Goal: Information Seeking & Learning: Learn about a topic

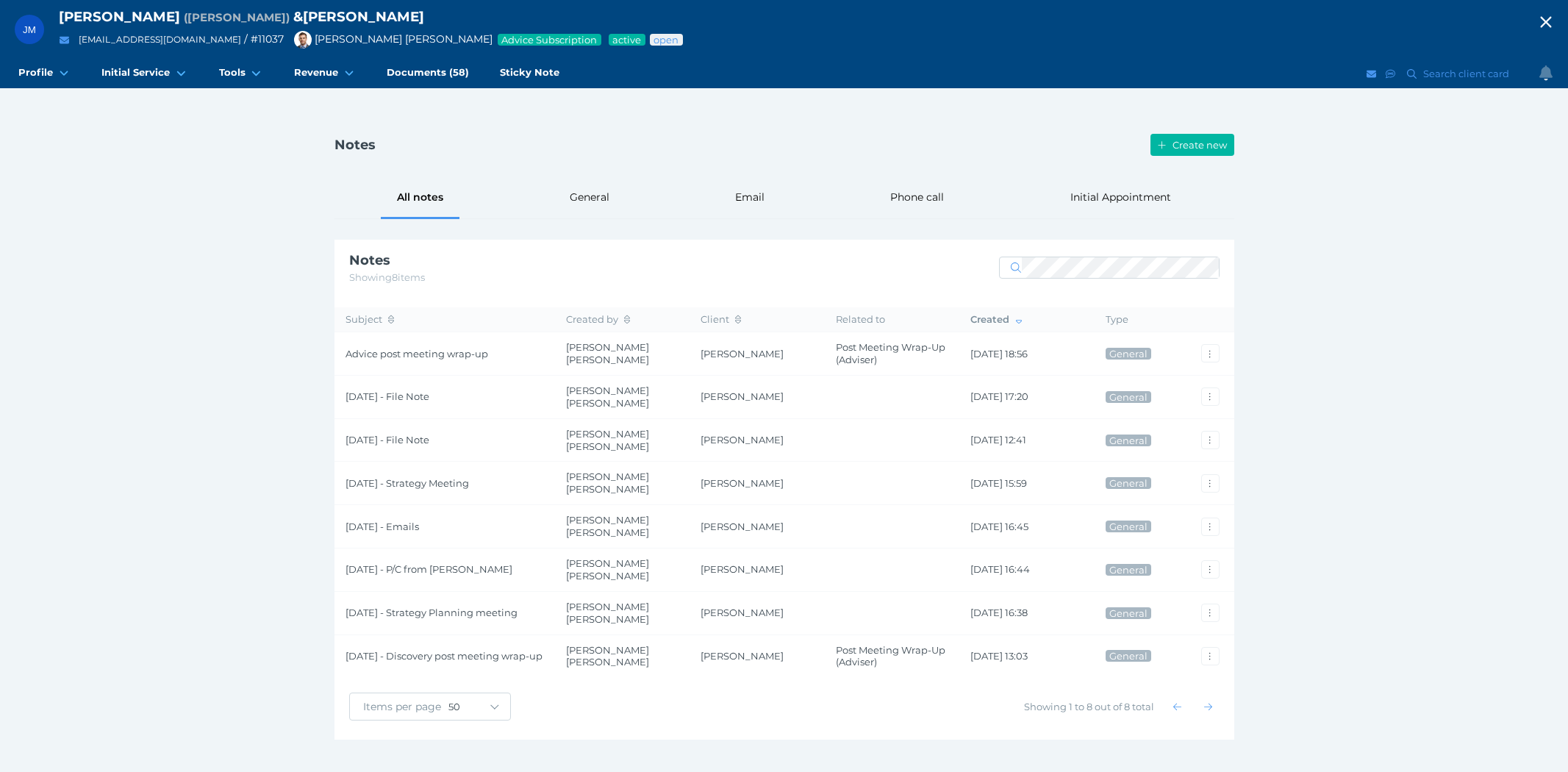
select select "50"
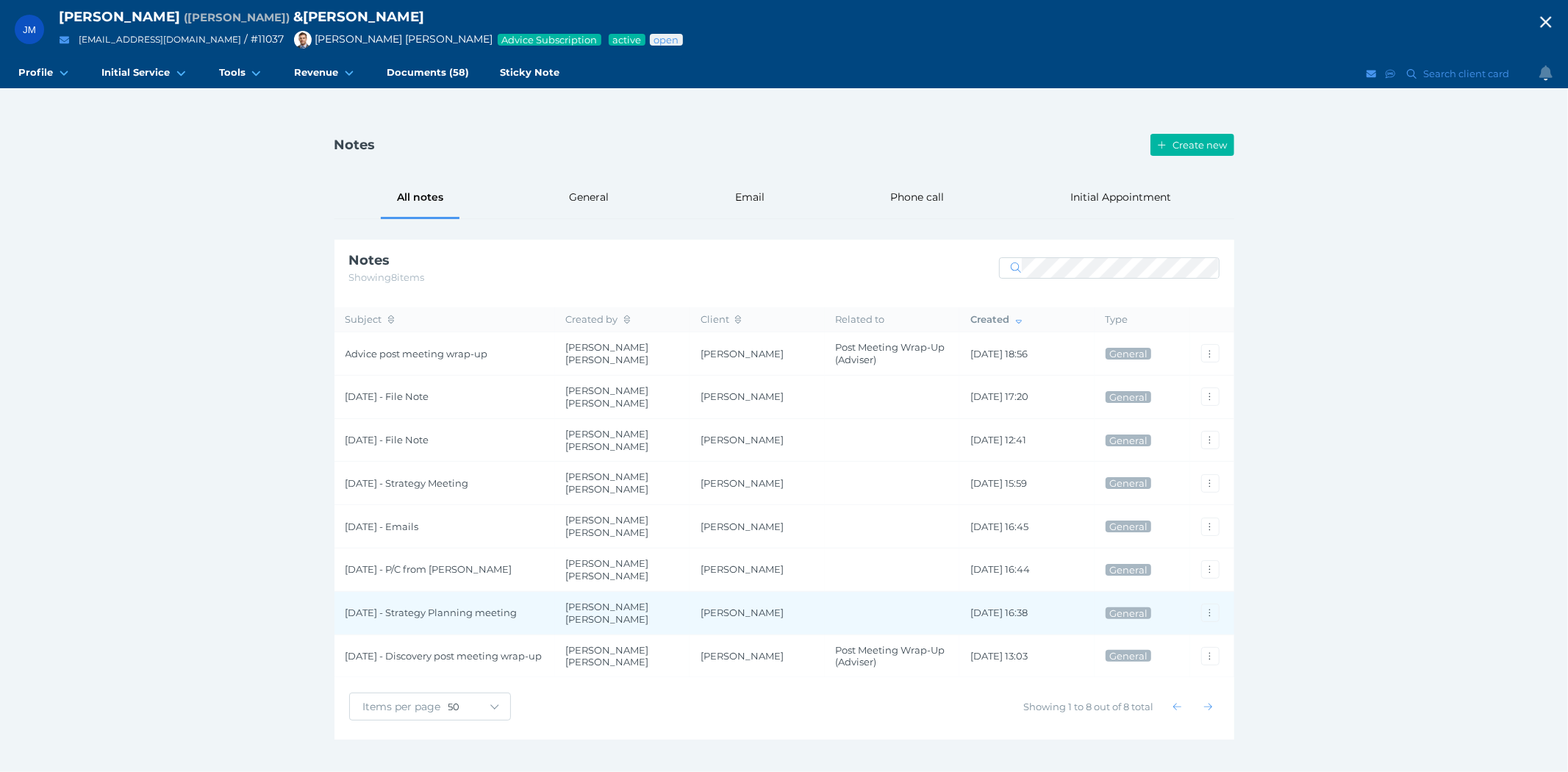
click at [394, 607] on span "[DATE] - Strategy Planning meeting" at bounding box center [444, 613] width 199 height 13
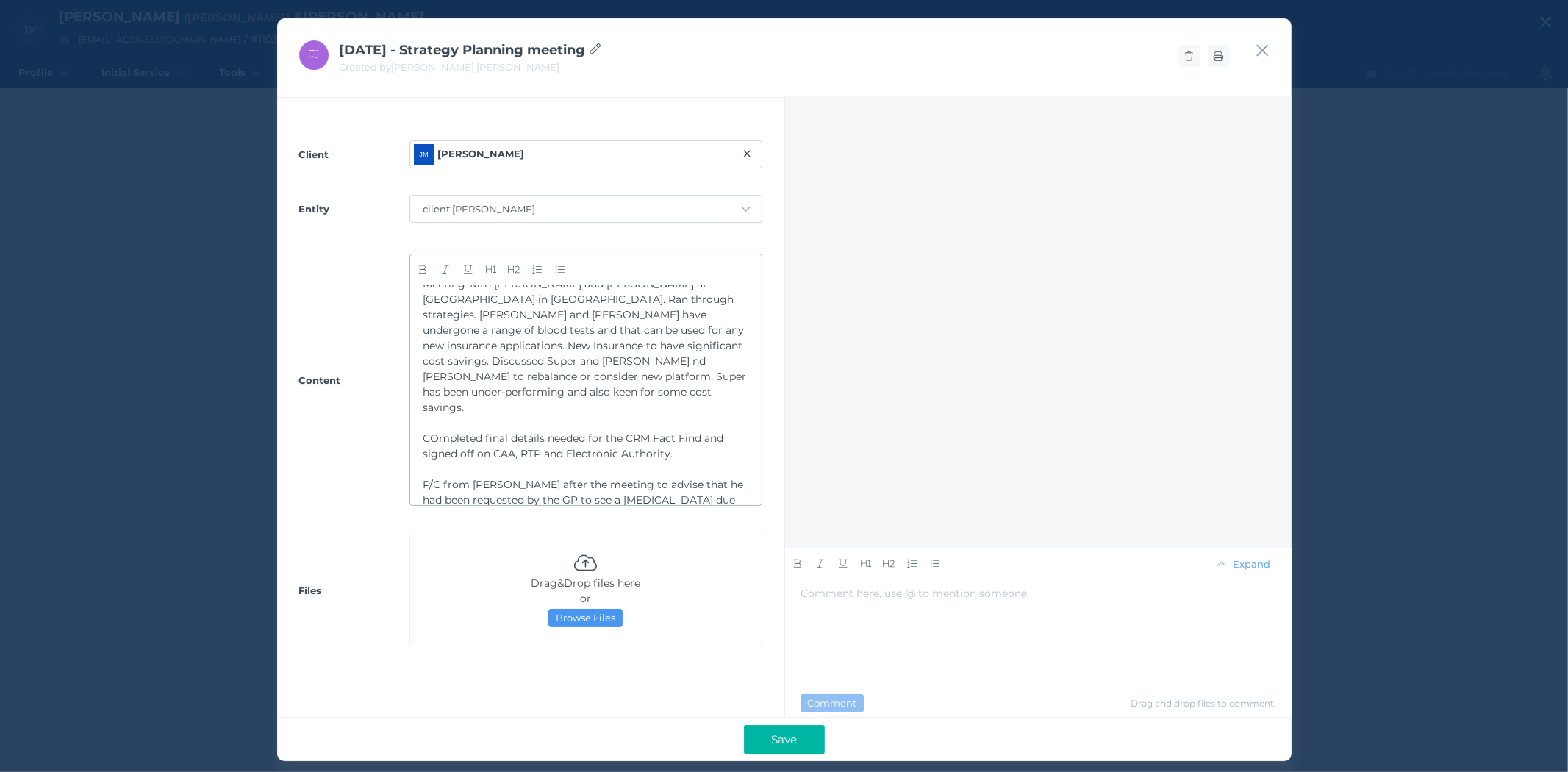
scroll to position [18, 0]
click at [1267, 49] on icon "button" at bounding box center [1263, 50] width 14 height 19
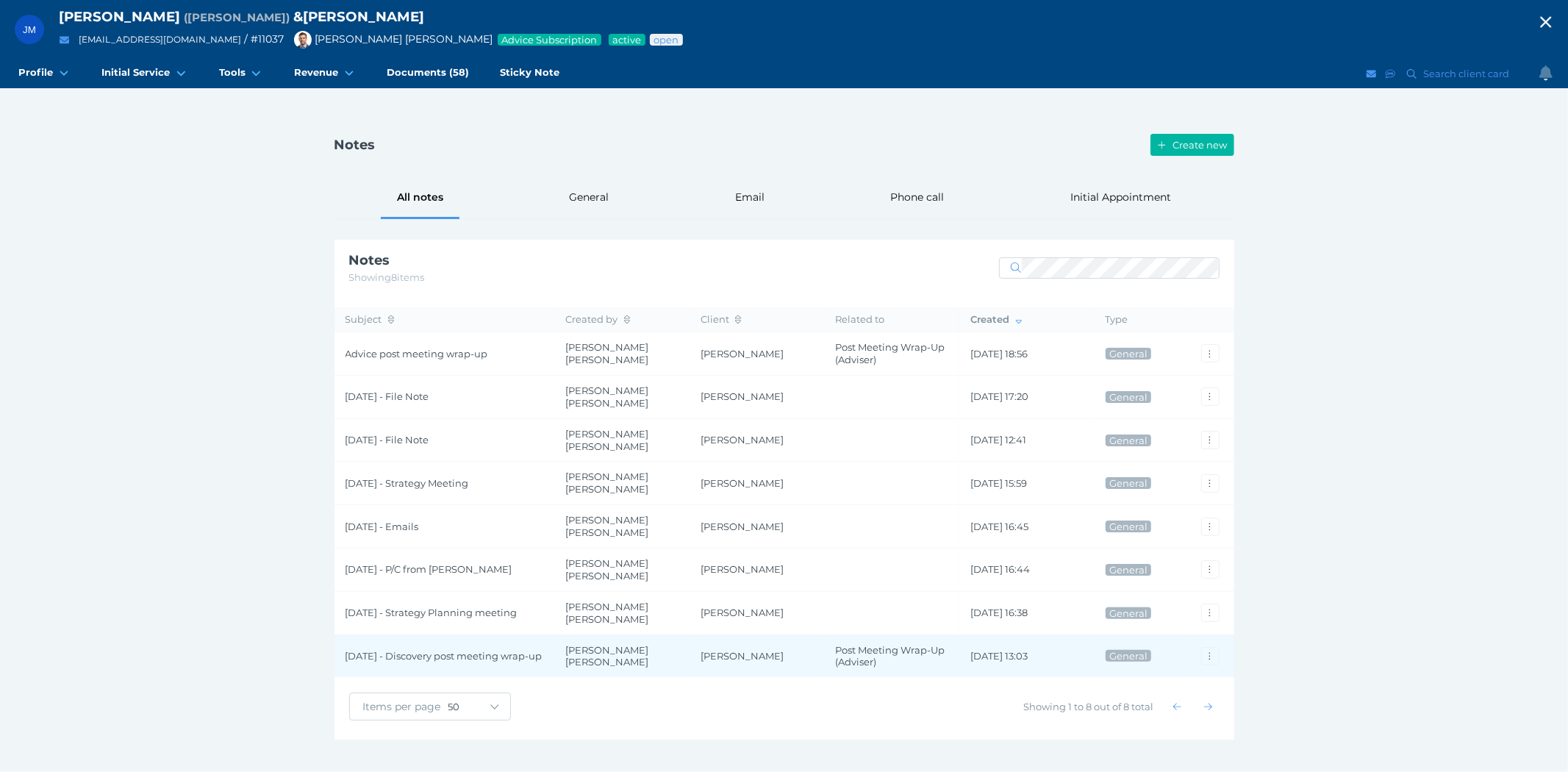
click at [419, 650] on span "[DATE] - Discovery post meeting wrap-up" at bounding box center [444, 656] width 199 height 13
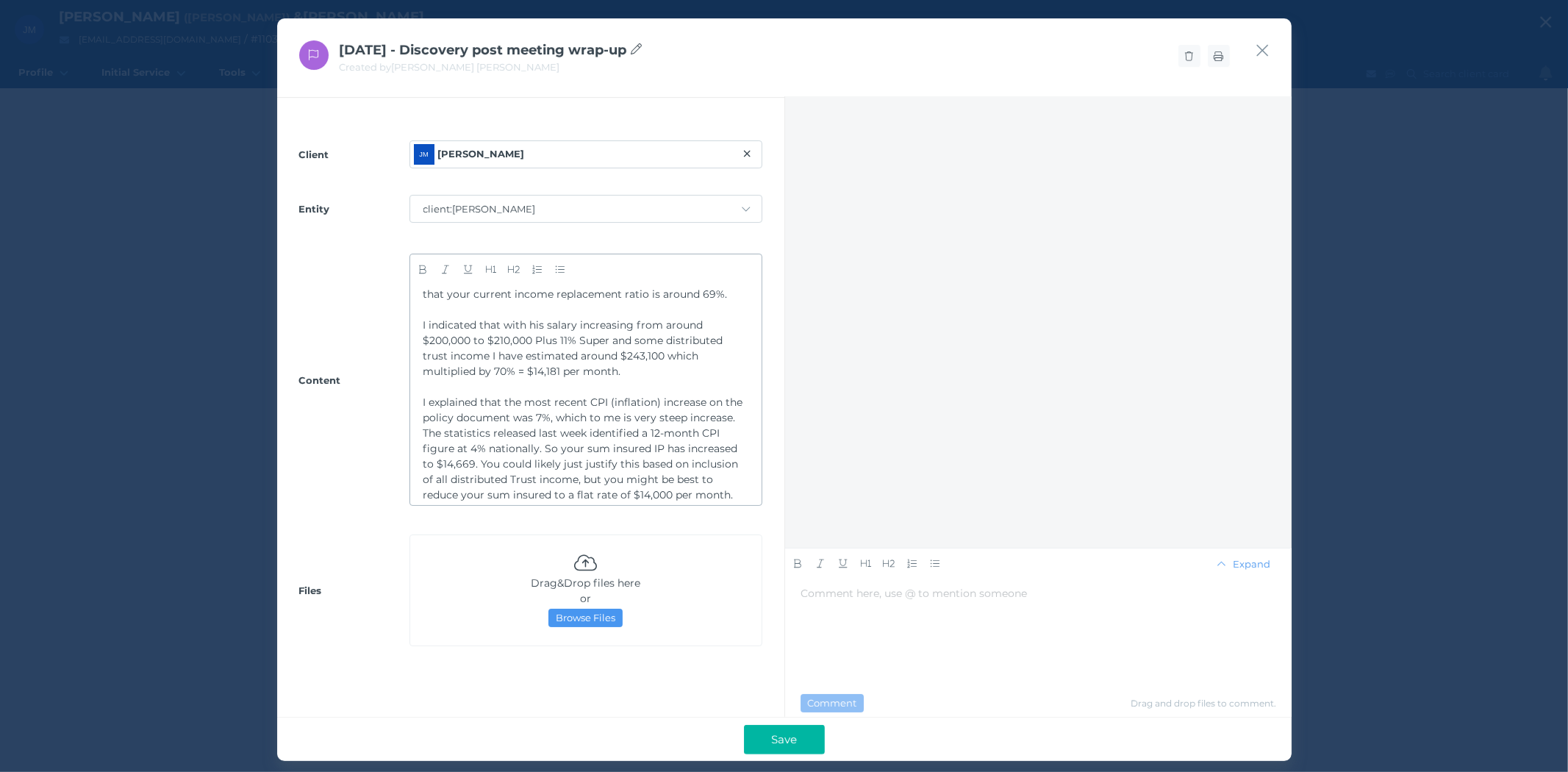
scroll to position [1483, 0]
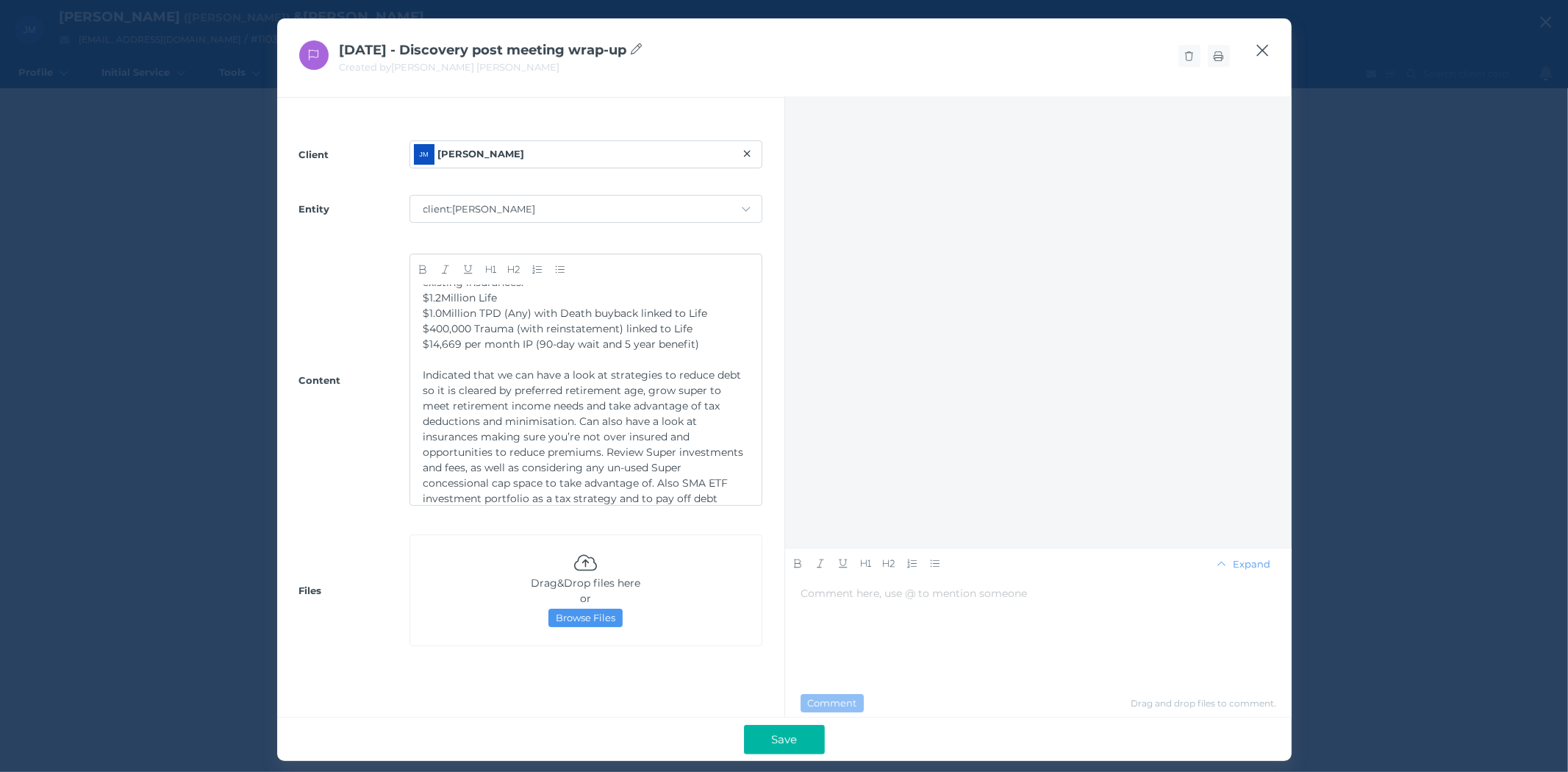
click at [1267, 48] on icon "button" at bounding box center [1263, 50] width 14 height 19
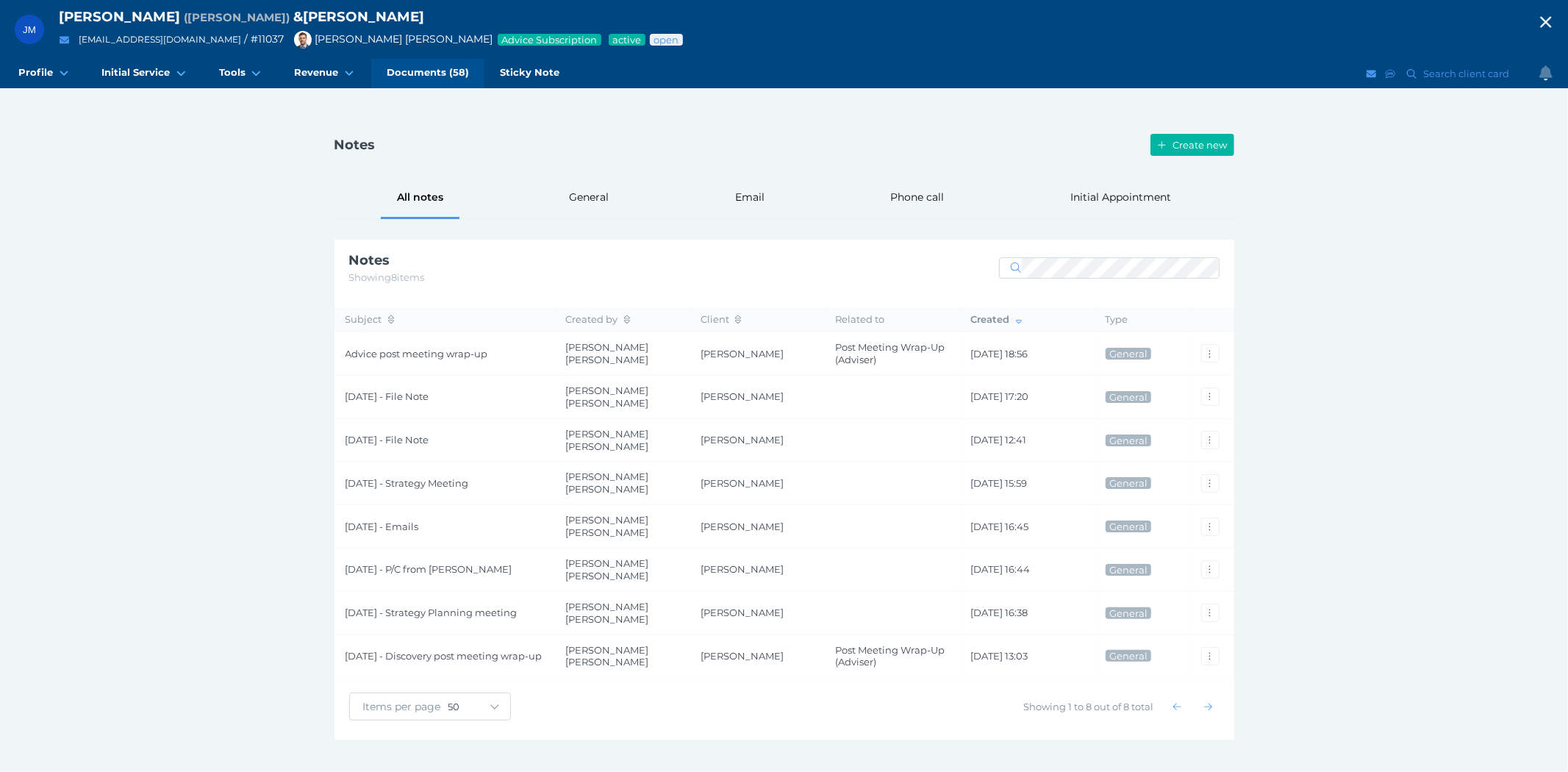
click at [424, 75] on span "Documents (58)" at bounding box center [428, 72] width 82 height 13
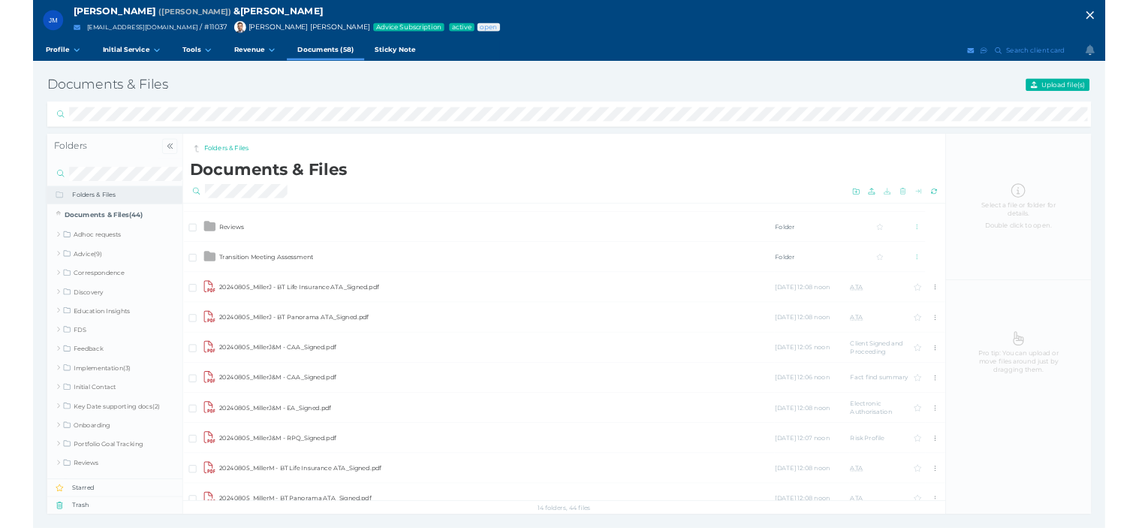
scroll to position [500, 0]
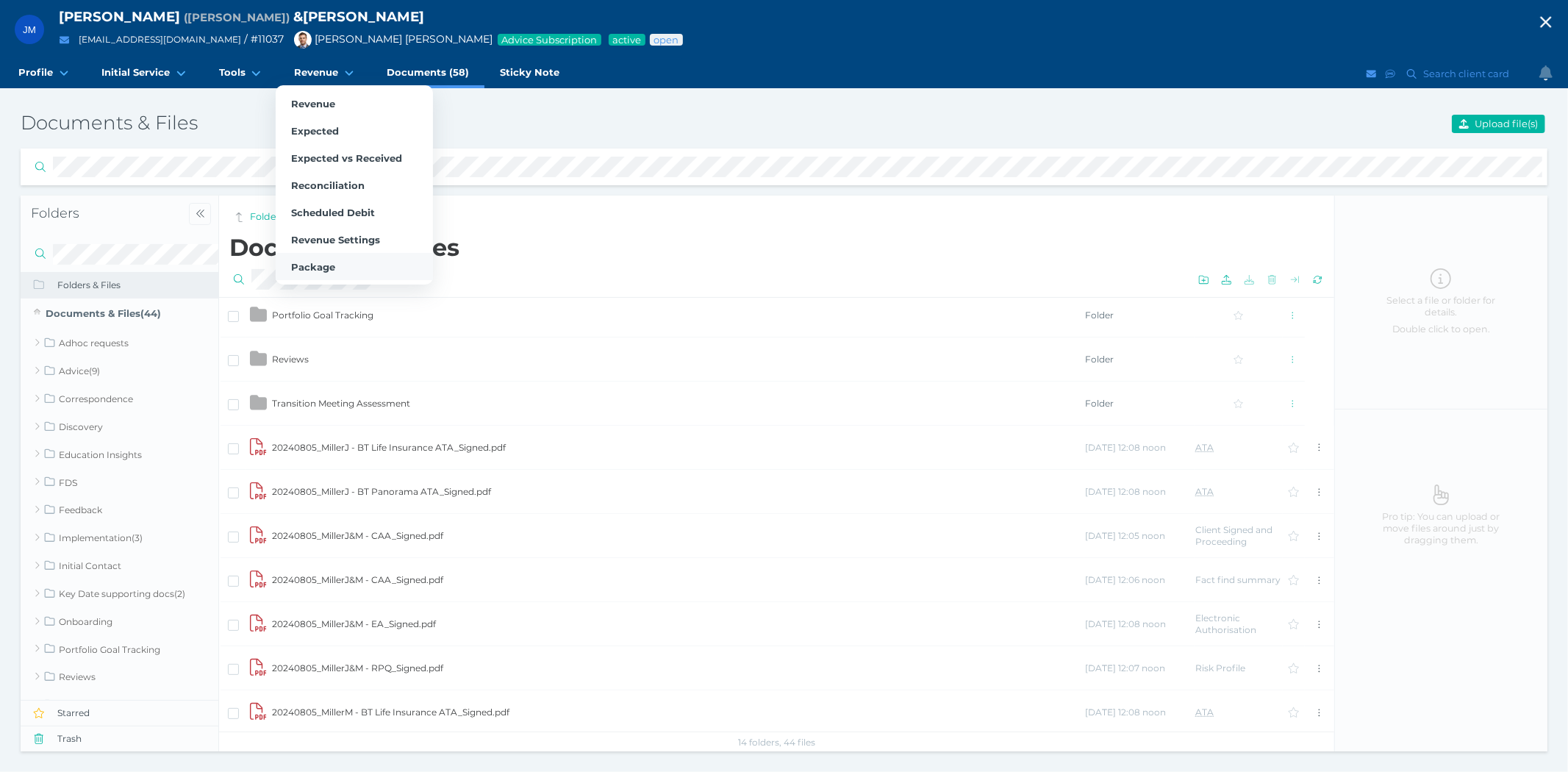
click at [302, 261] on span "Package" at bounding box center [312, 267] width 44 height 12
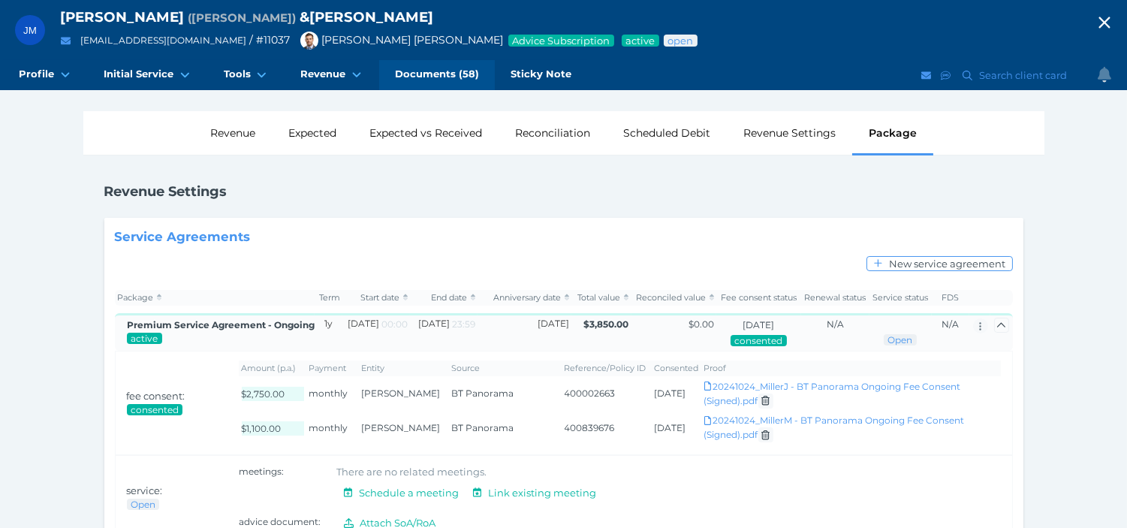
click at [411, 73] on span "Documents (58)" at bounding box center [437, 74] width 84 height 13
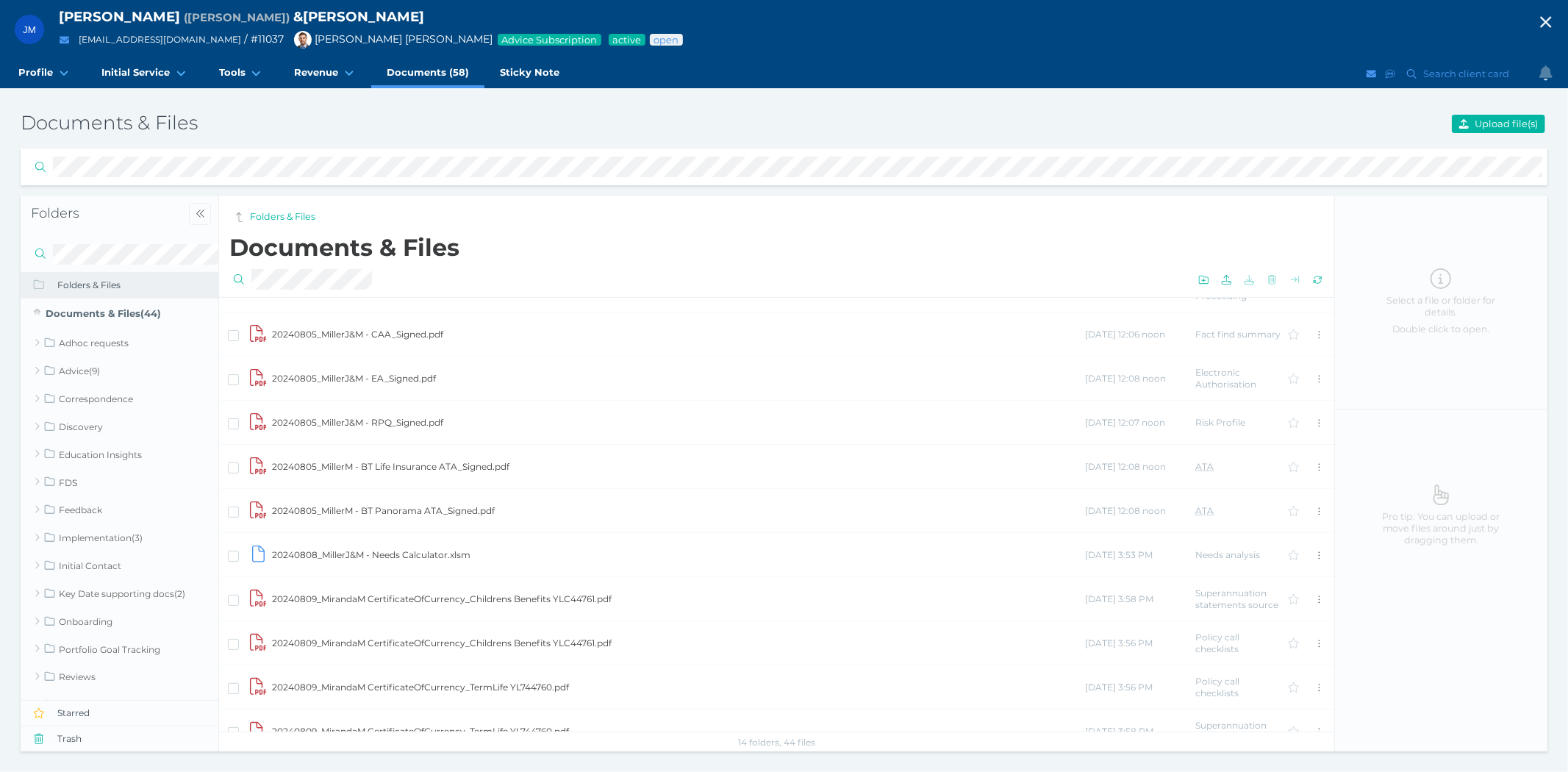
scroll to position [816, 0]
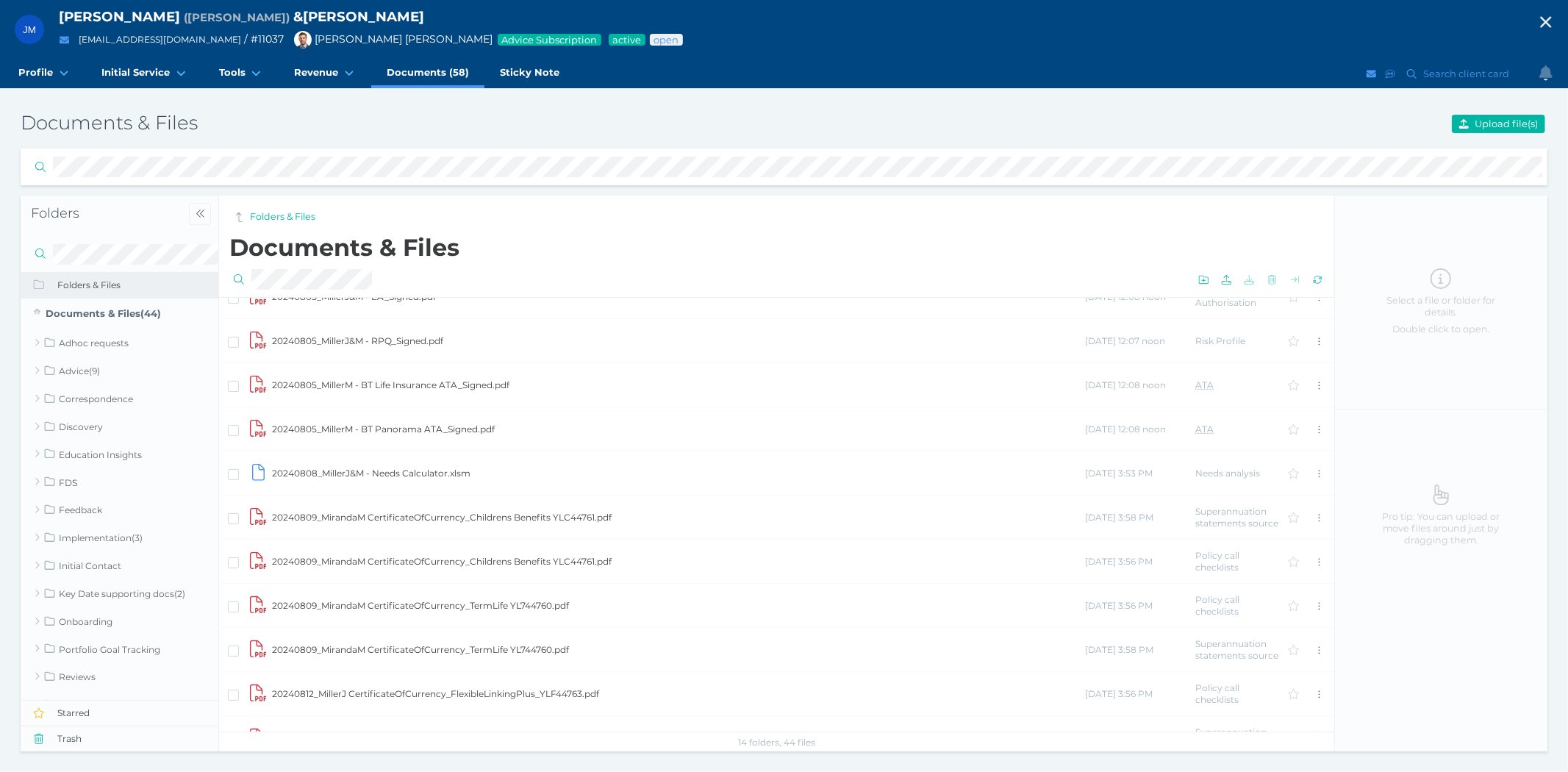
click at [347, 466] on td "20240808_MillerJ&M - Needs Calculator.xlsm" at bounding box center [677, 473] width 813 height 44
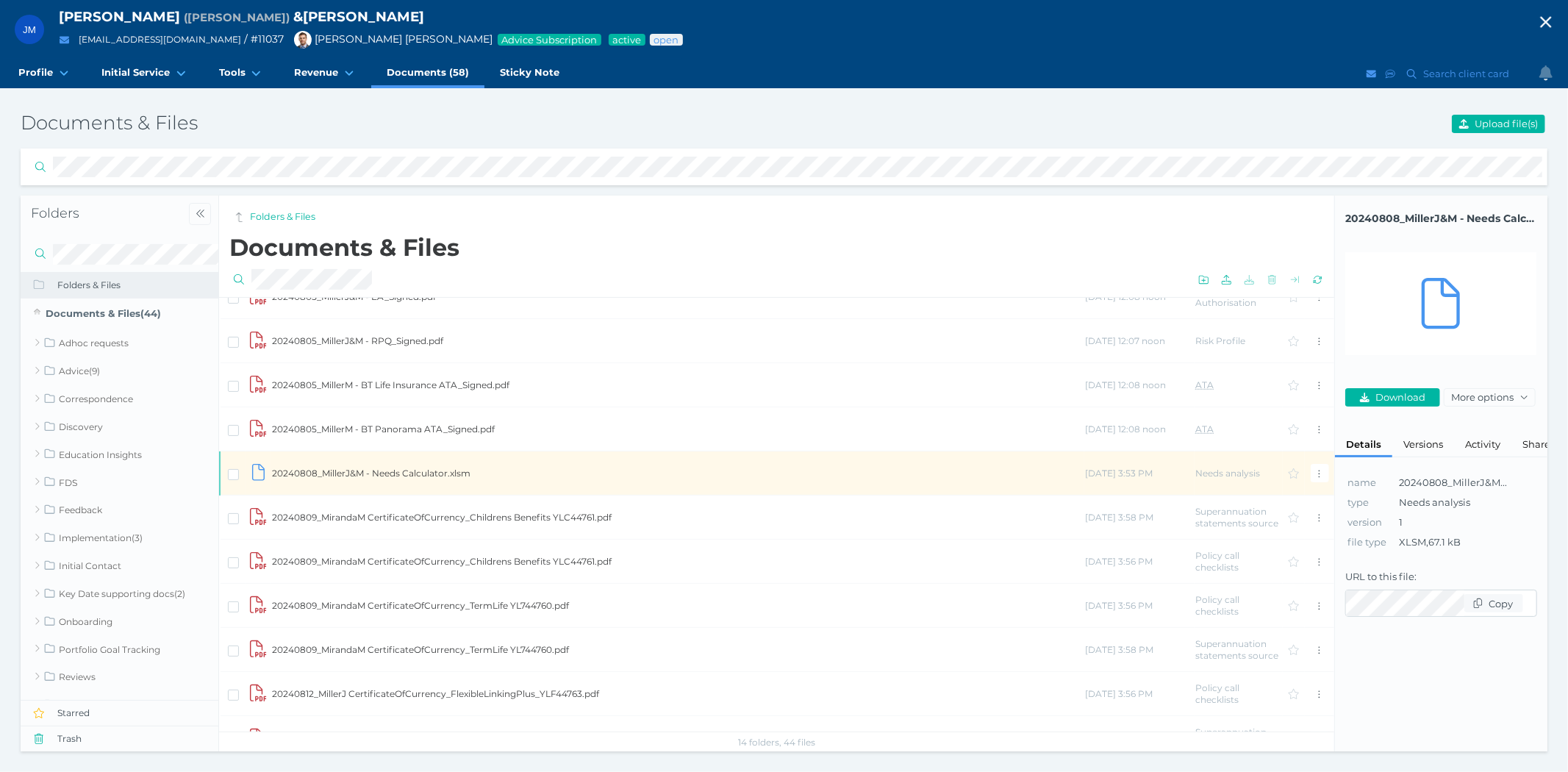
click at [347, 466] on td "20240808_MillerJ&M - Needs Calculator.xlsm" at bounding box center [677, 473] width 813 height 44
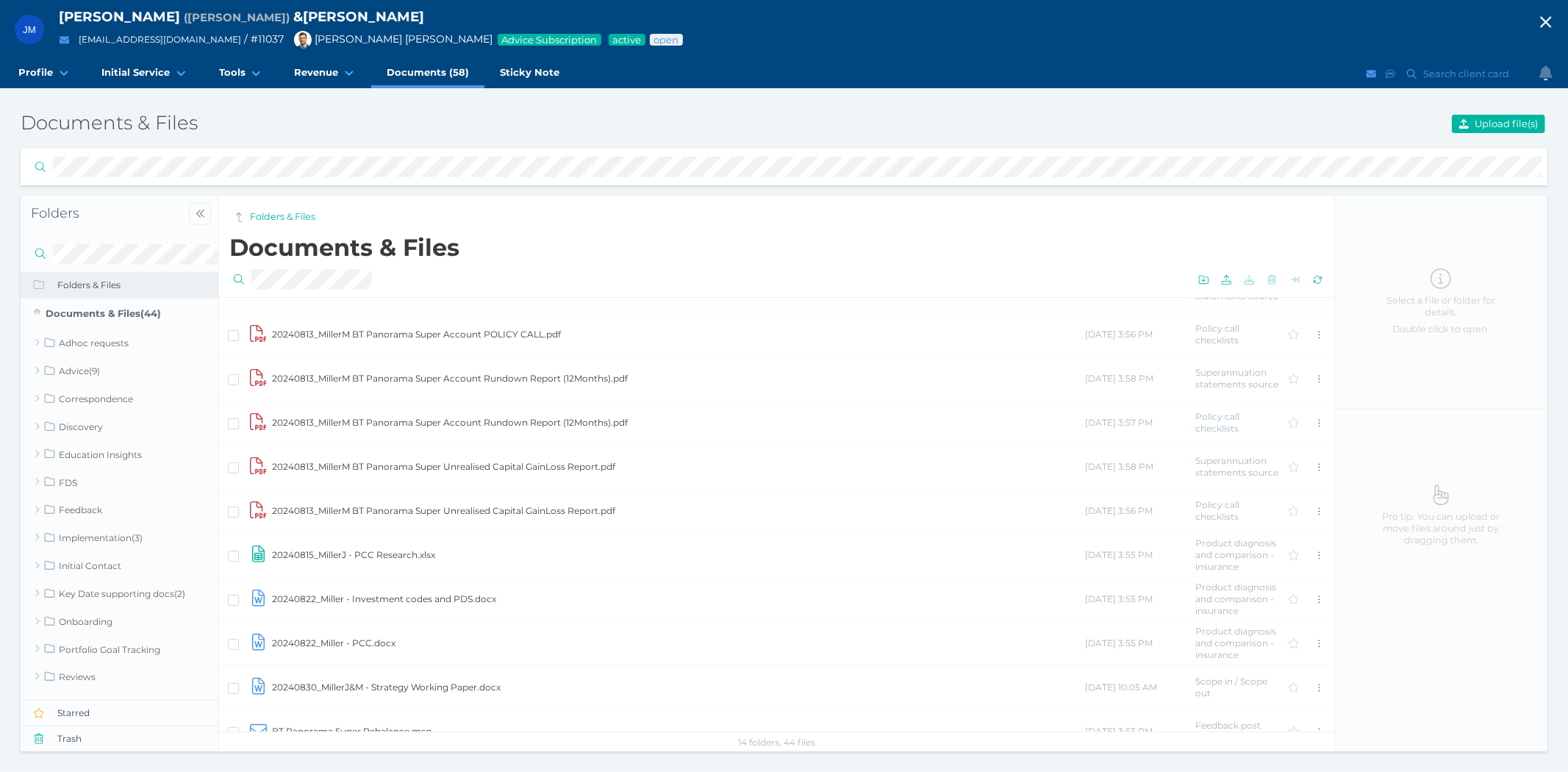
scroll to position [1714, 0]
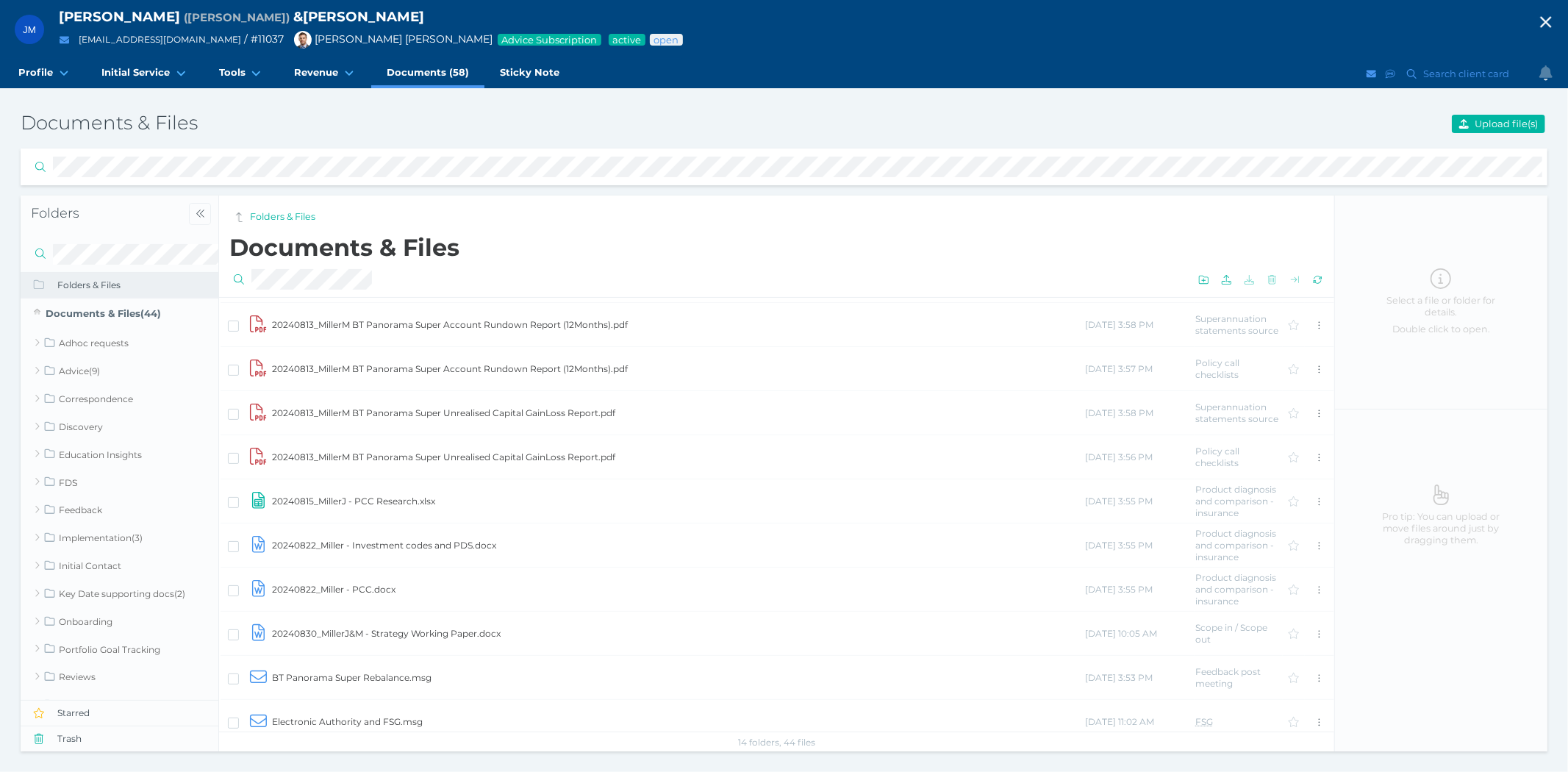
click at [354, 498] on td "20240815_MillerJ - PCC Research.xlsx" at bounding box center [677, 501] width 813 height 44
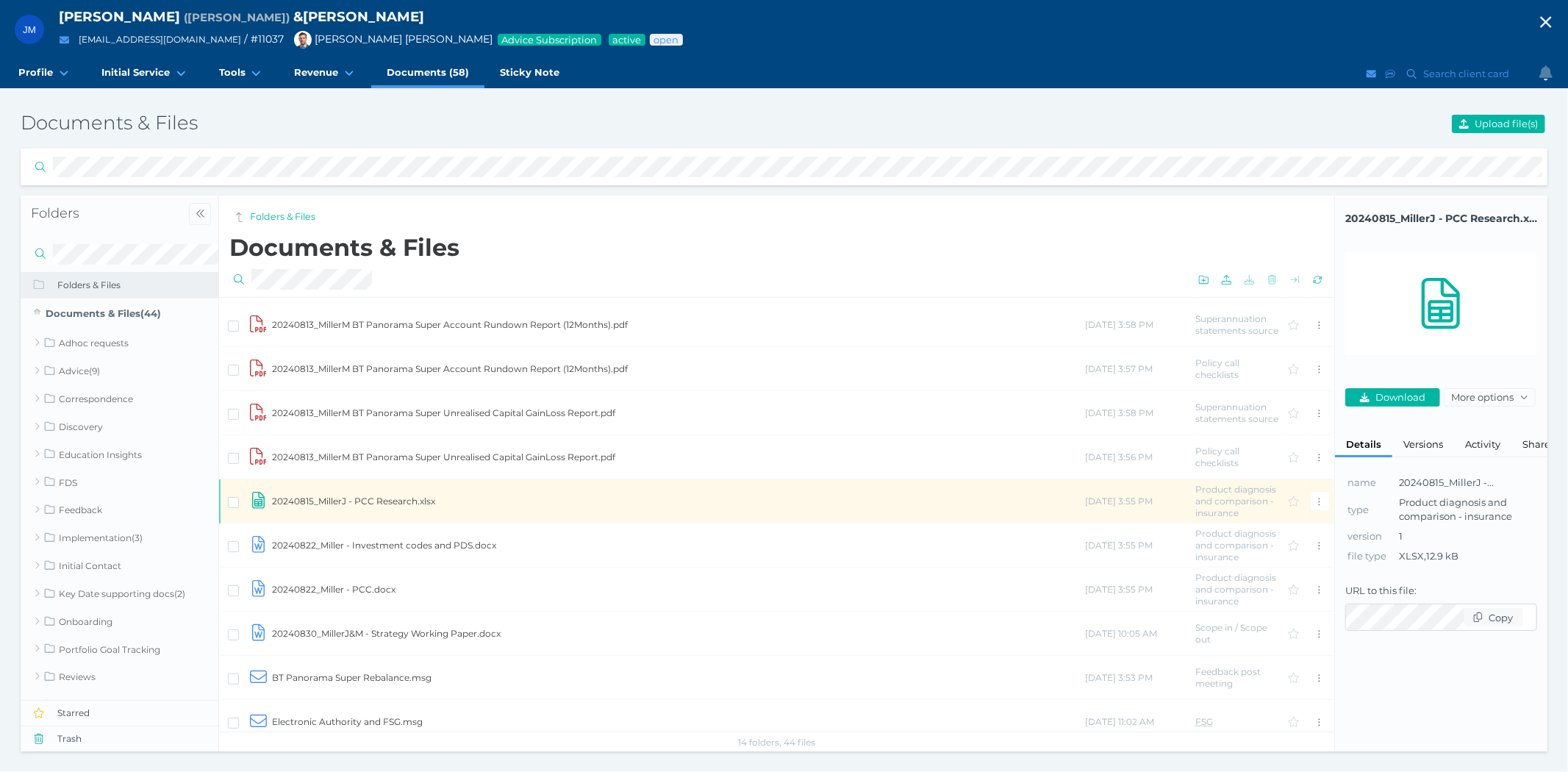
click at [354, 498] on td "20240815_MillerJ - PCC Research.xlsx" at bounding box center [677, 501] width 813 height 44
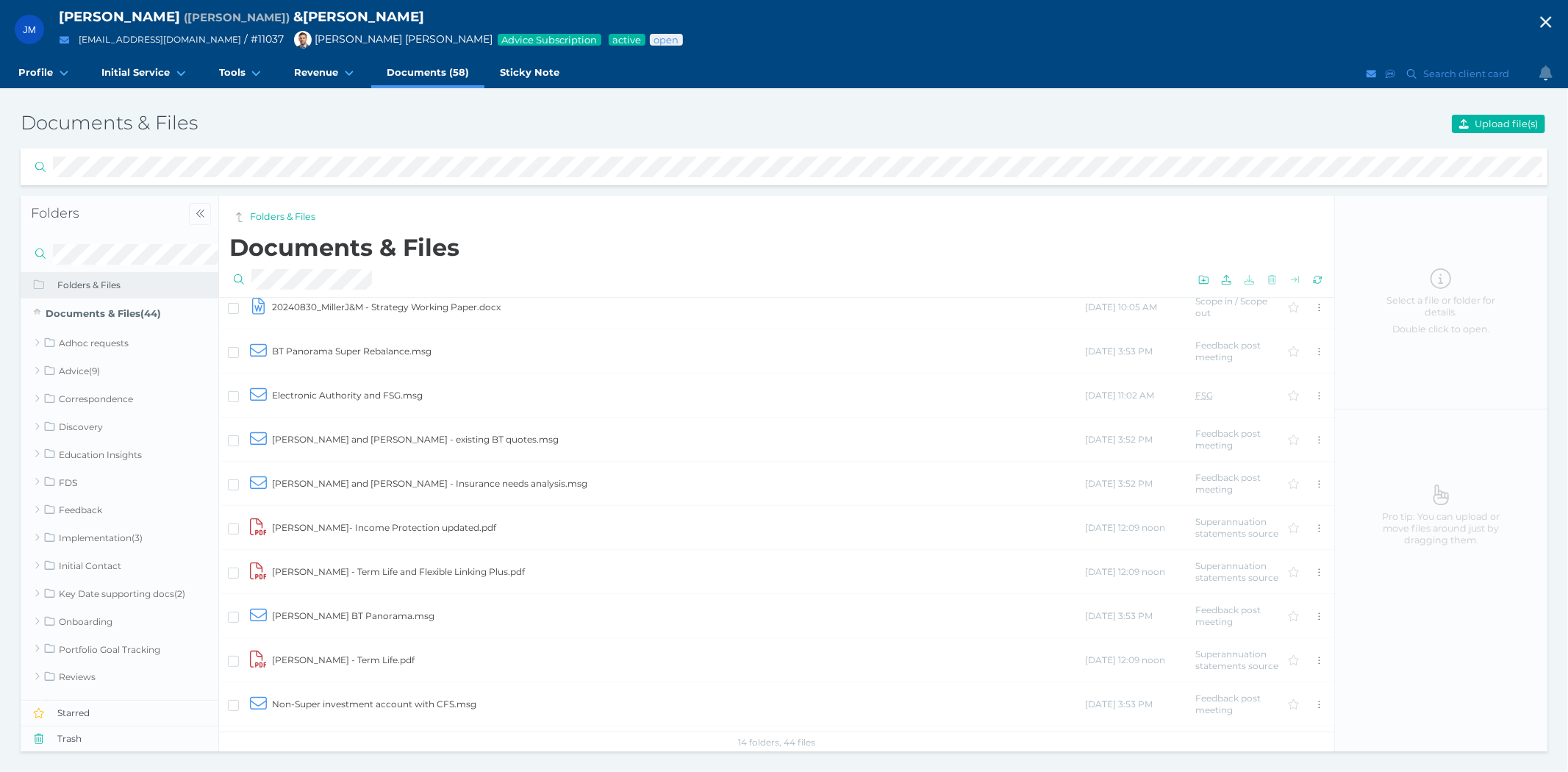
scroll to position [2124, 0]
click at [339, 705] on td "RE_ BT Panorama Super Rebalance.msg" at bounding box center [677, 708] width 813 height 44
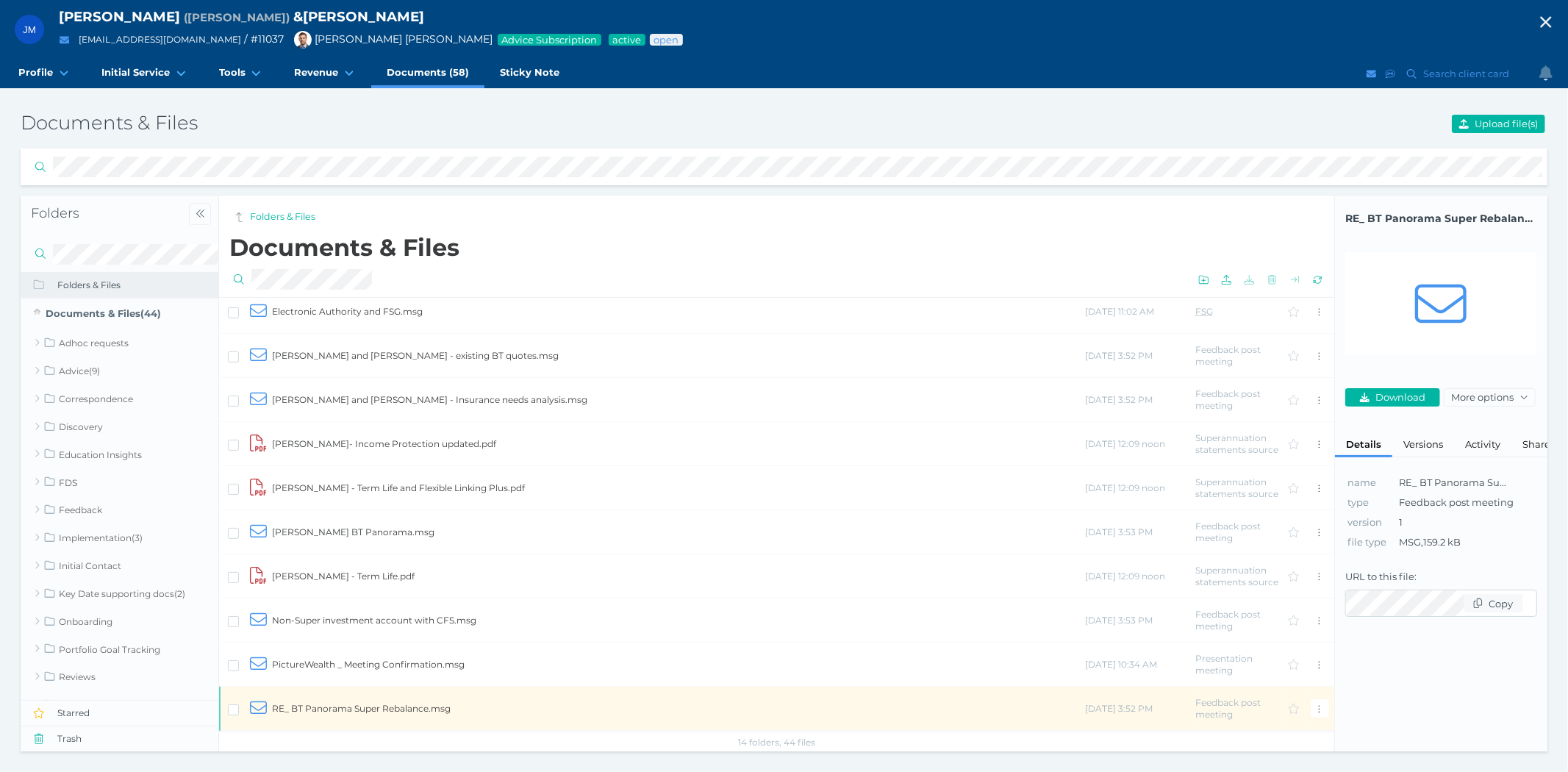
click at [339, 705] on td "RE_ BT Panorama Super Rebalance.msg" at bounding box center [677, 708] width 813 height 44
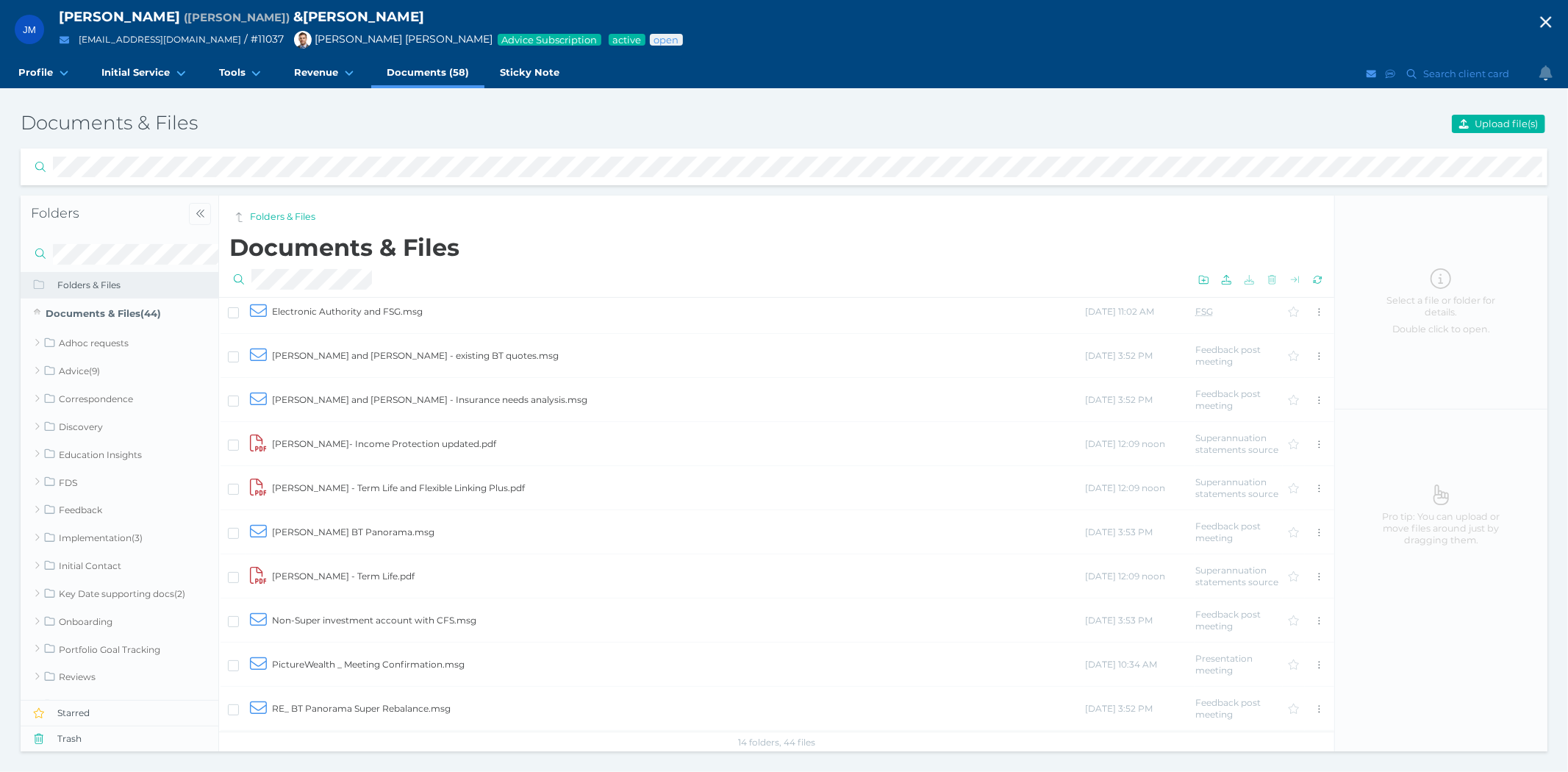
click at [328, 618] on td "Non-Super investment account with CFS.msg" at bounding box center [677, 619] width 813 height 44
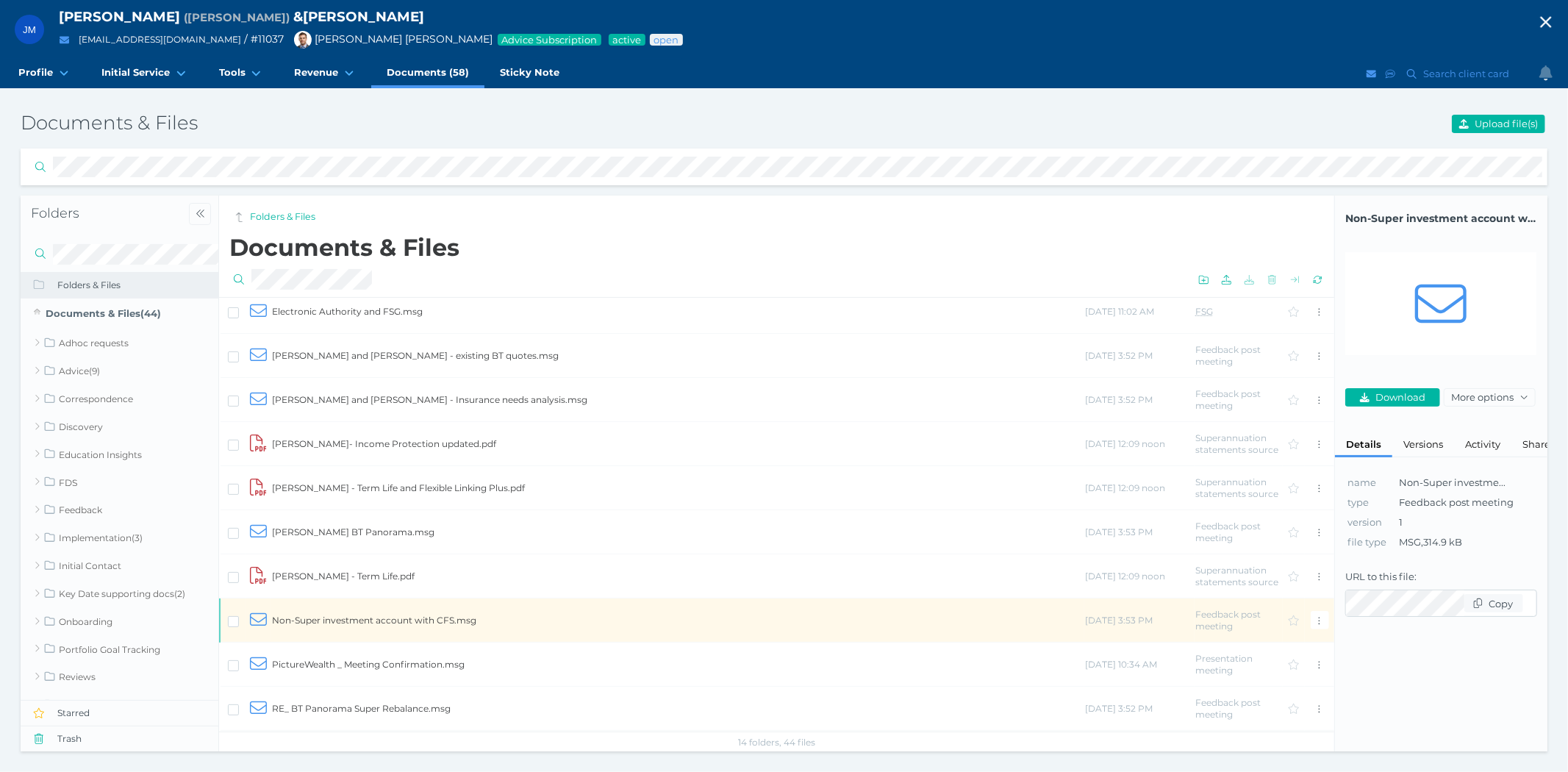
click at [328, 618] on td "Non-Super investment account with CFS.msg" at bounding box center [677, 619] width 813 height 44
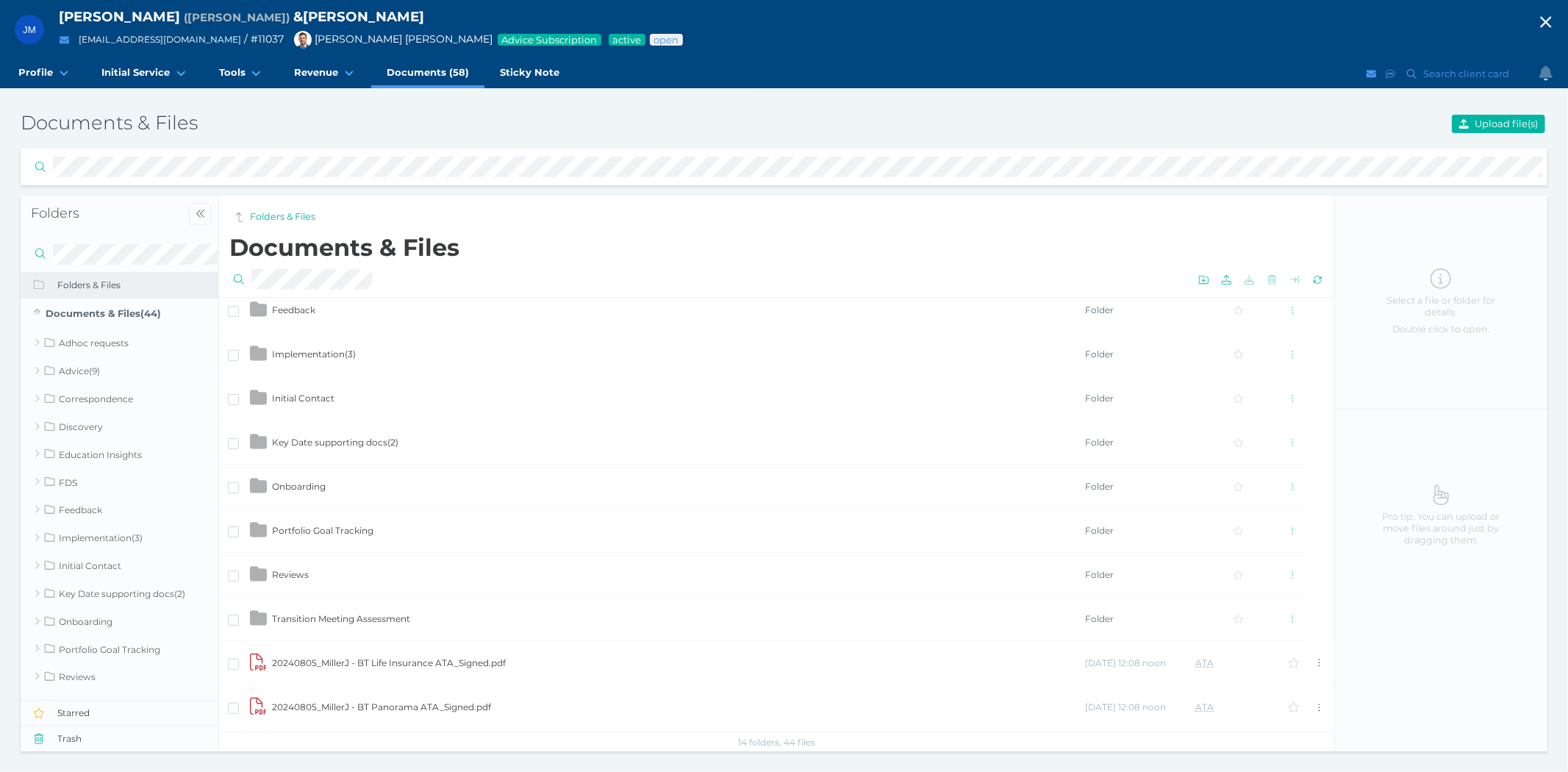
scroll to position [247, 0]
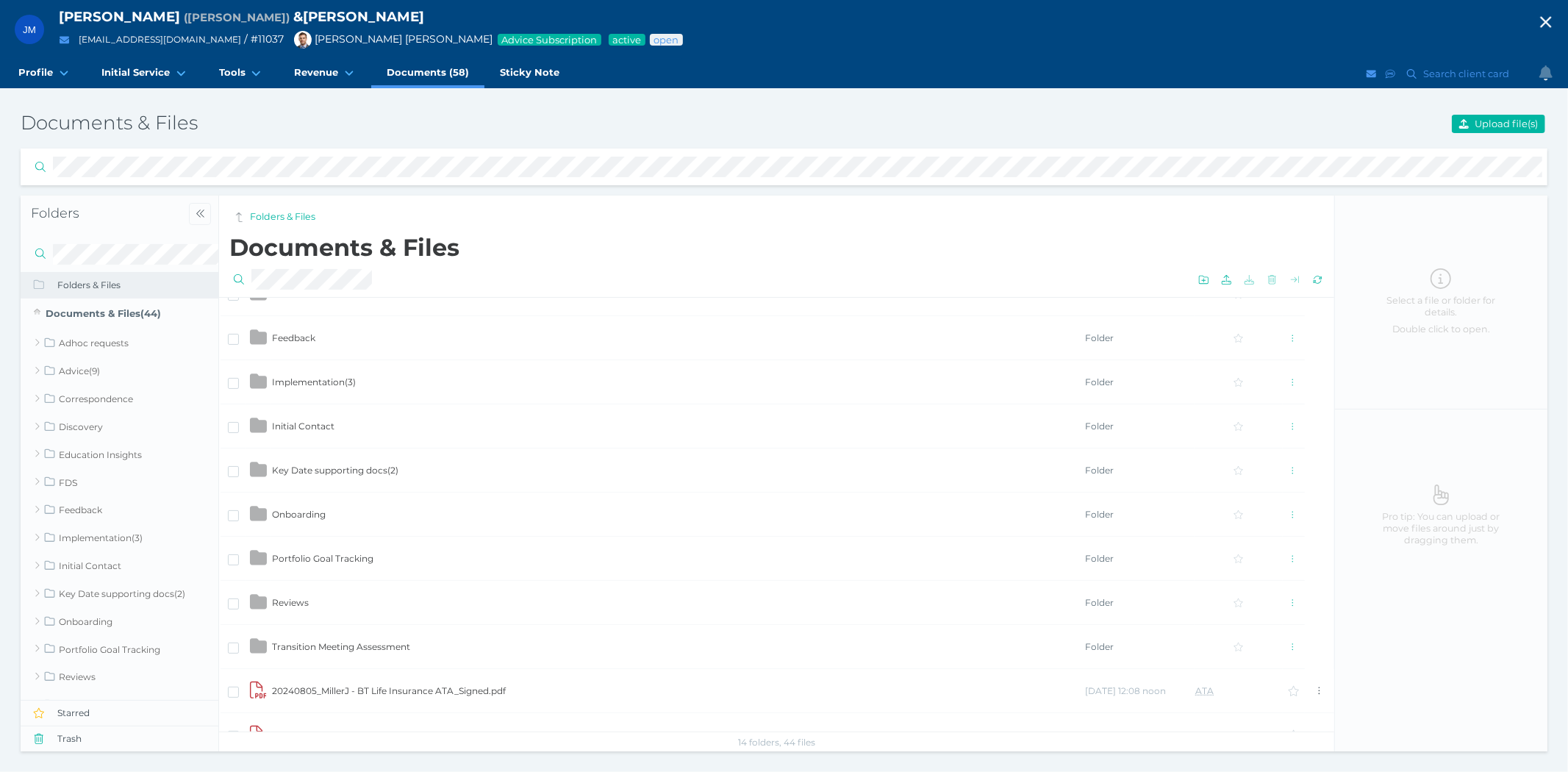
click at [377, 467] on span "Key Date supporting docs ( 2 )" at bounding box center [335, 470] width 126 height 11
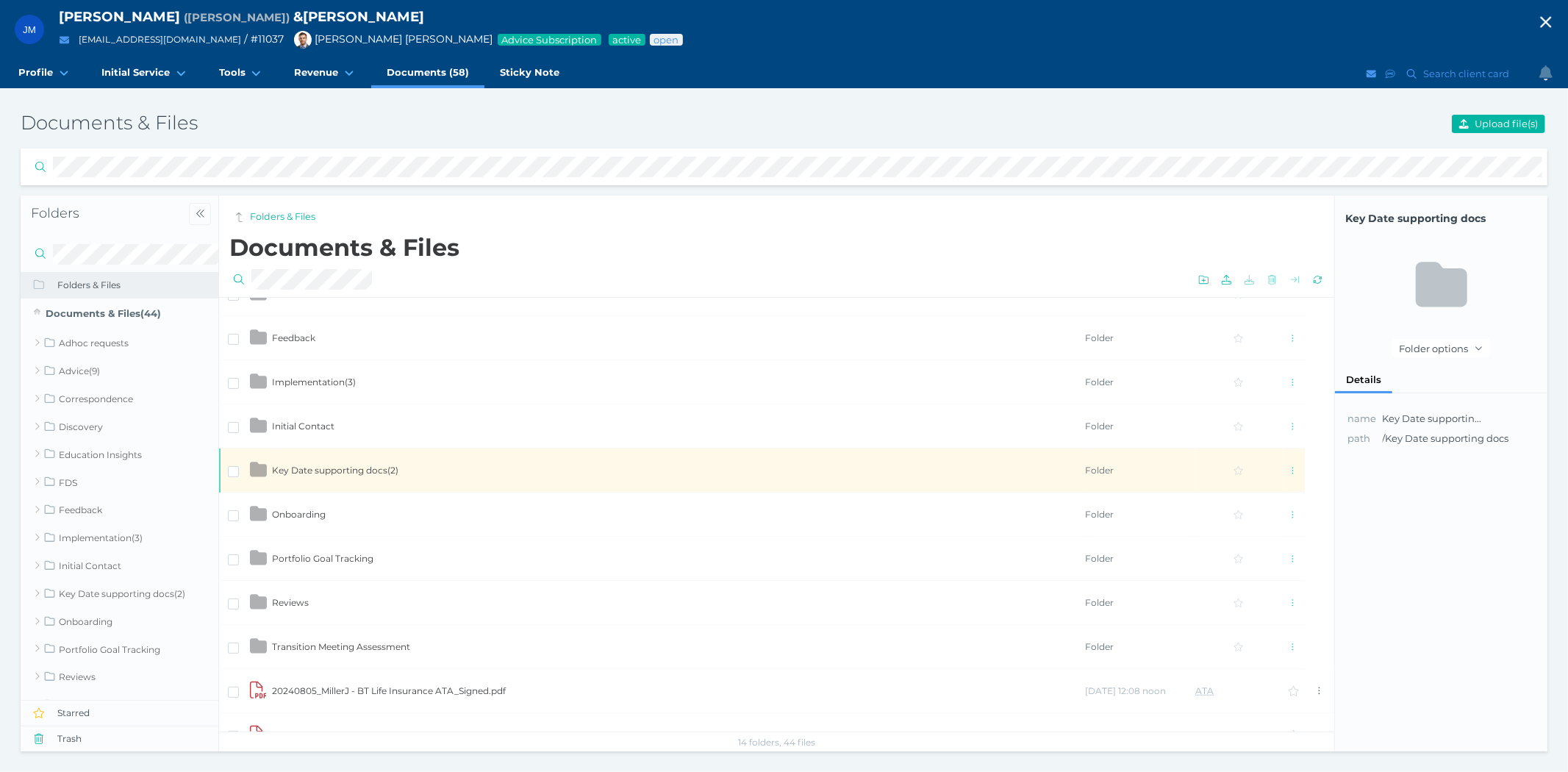
click at [377, 467] on span "Key Date supporting docs ( 2 )" at bounding box center [335, 470] width 126 height 11
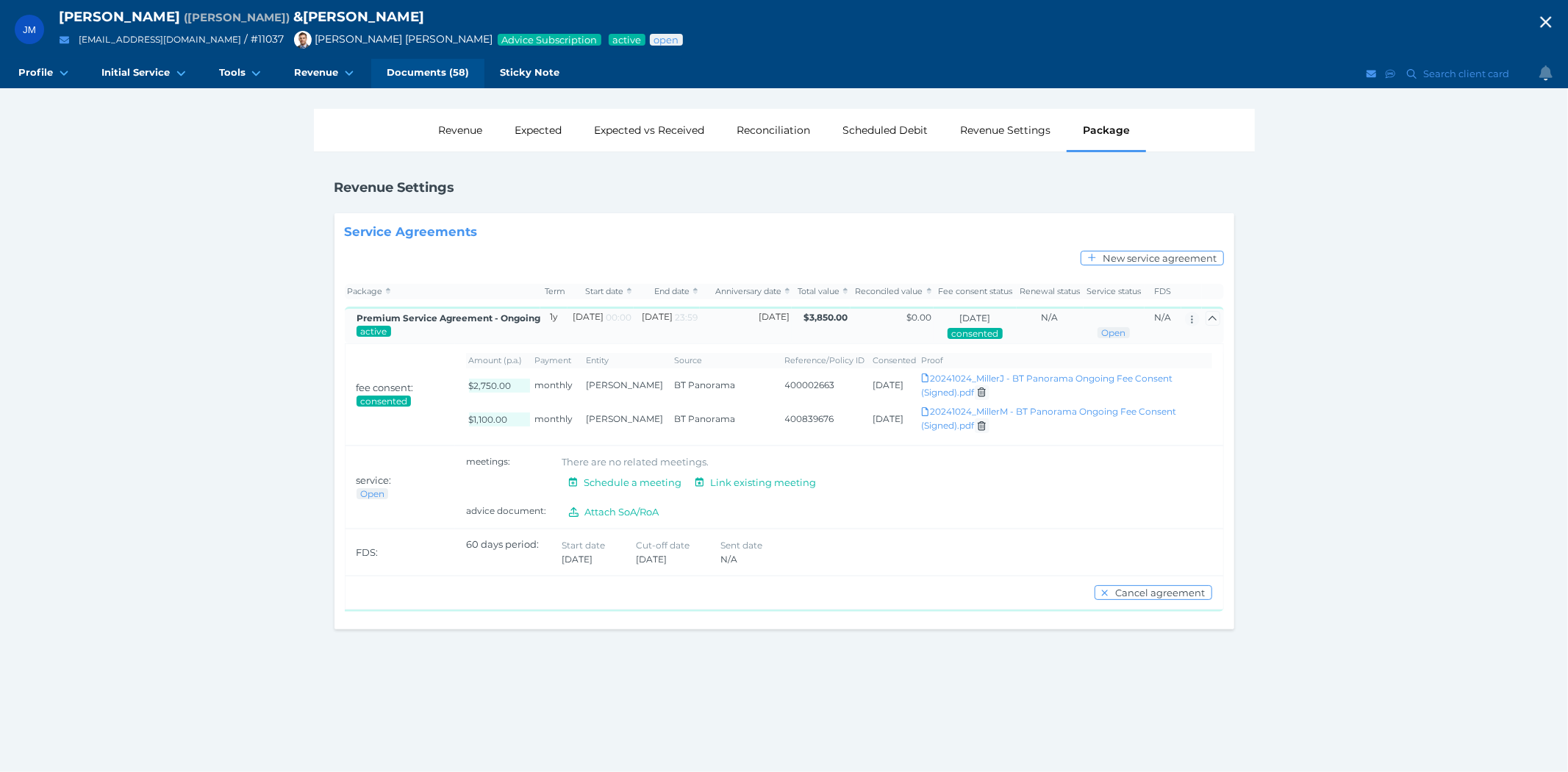
click at [430, 63] on link "Documents (58)" at bounding box center [428, 73] width 114 height 29
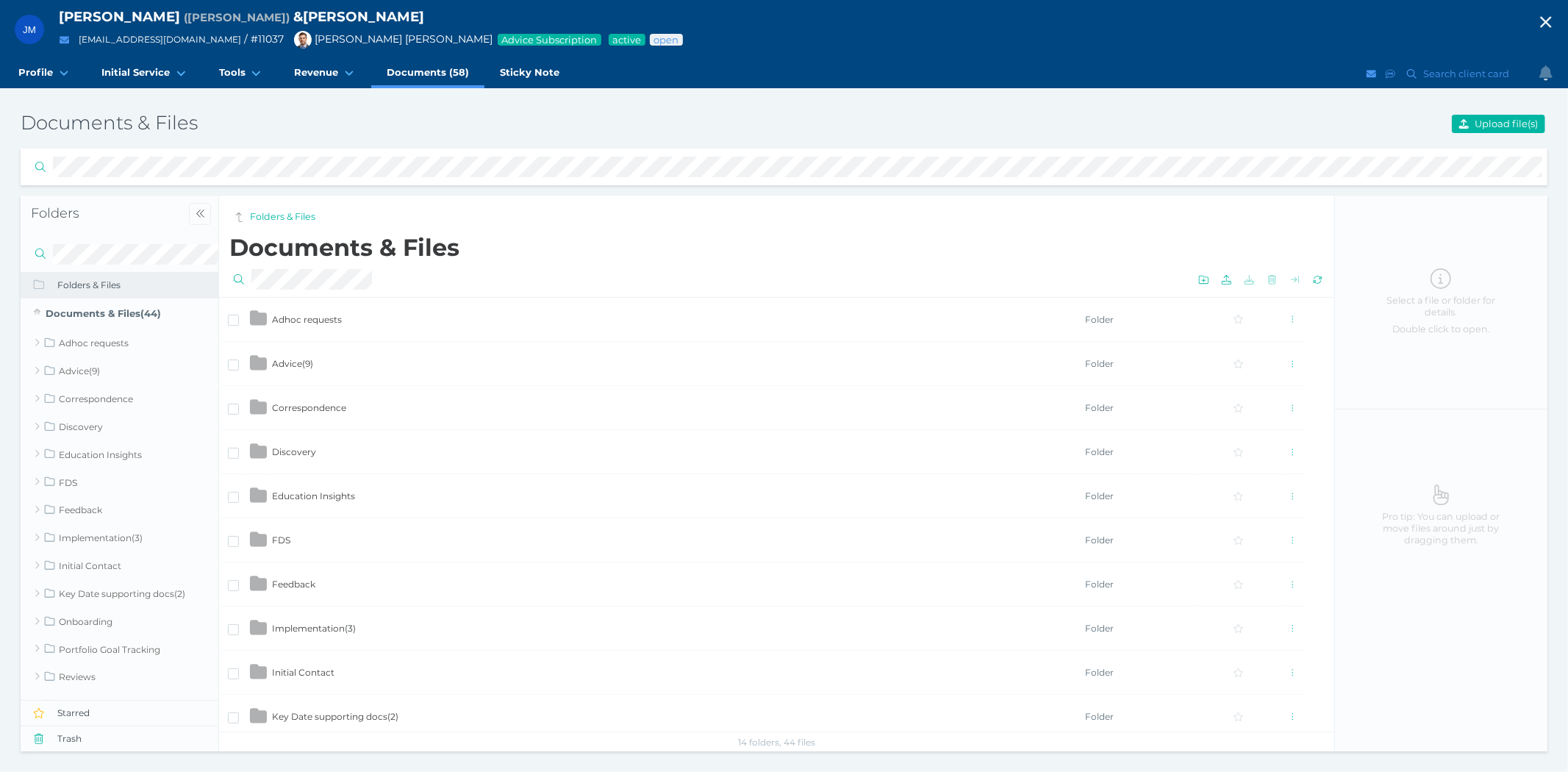
click at [288, 366] on span "Advice ( 9 )" at bounding box center [293, 363] width 41 height 11
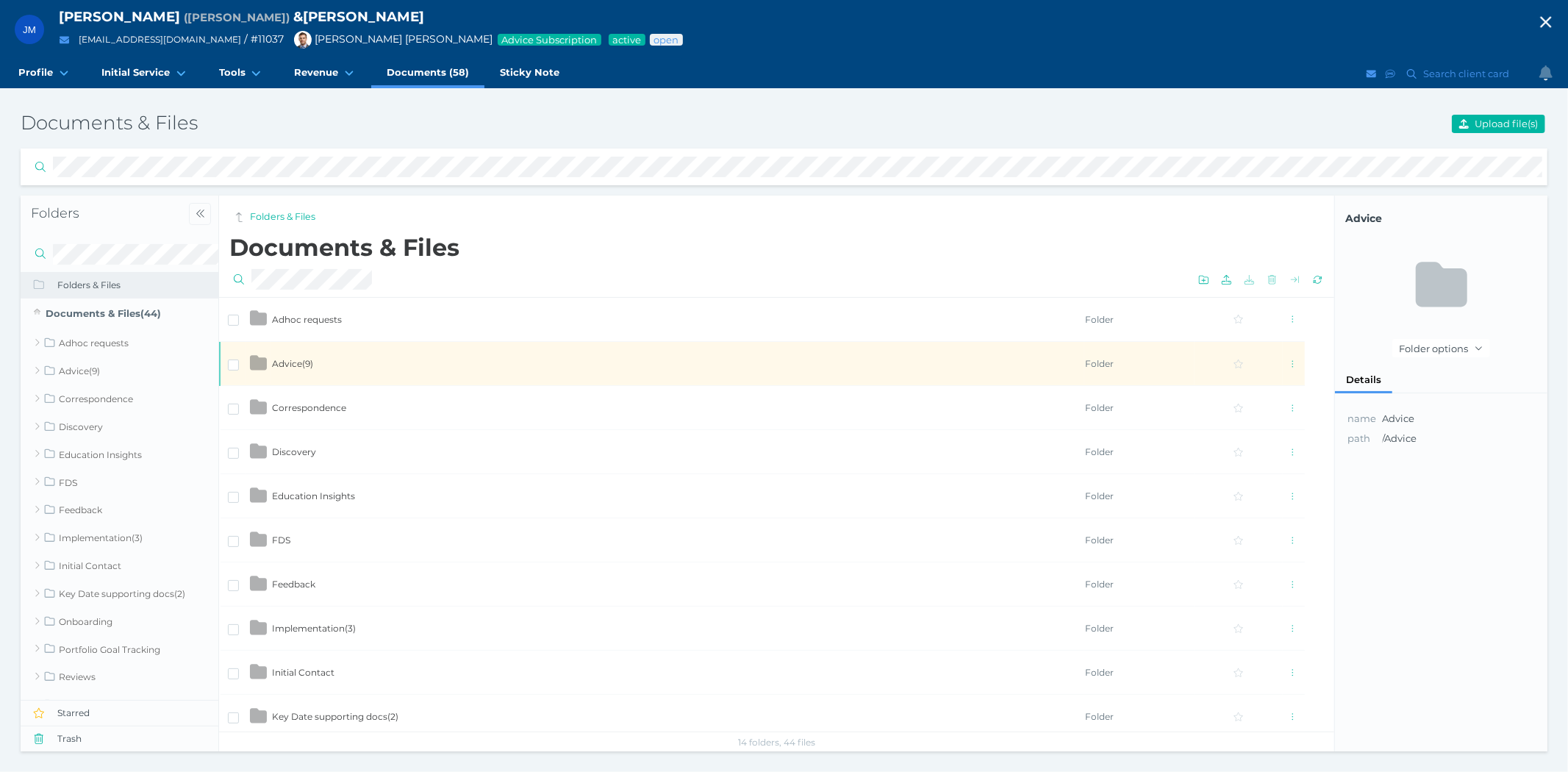
click at [288, 366] on span "Advice ( 9 )" at bounding box center [293, 363] width 41 height 11
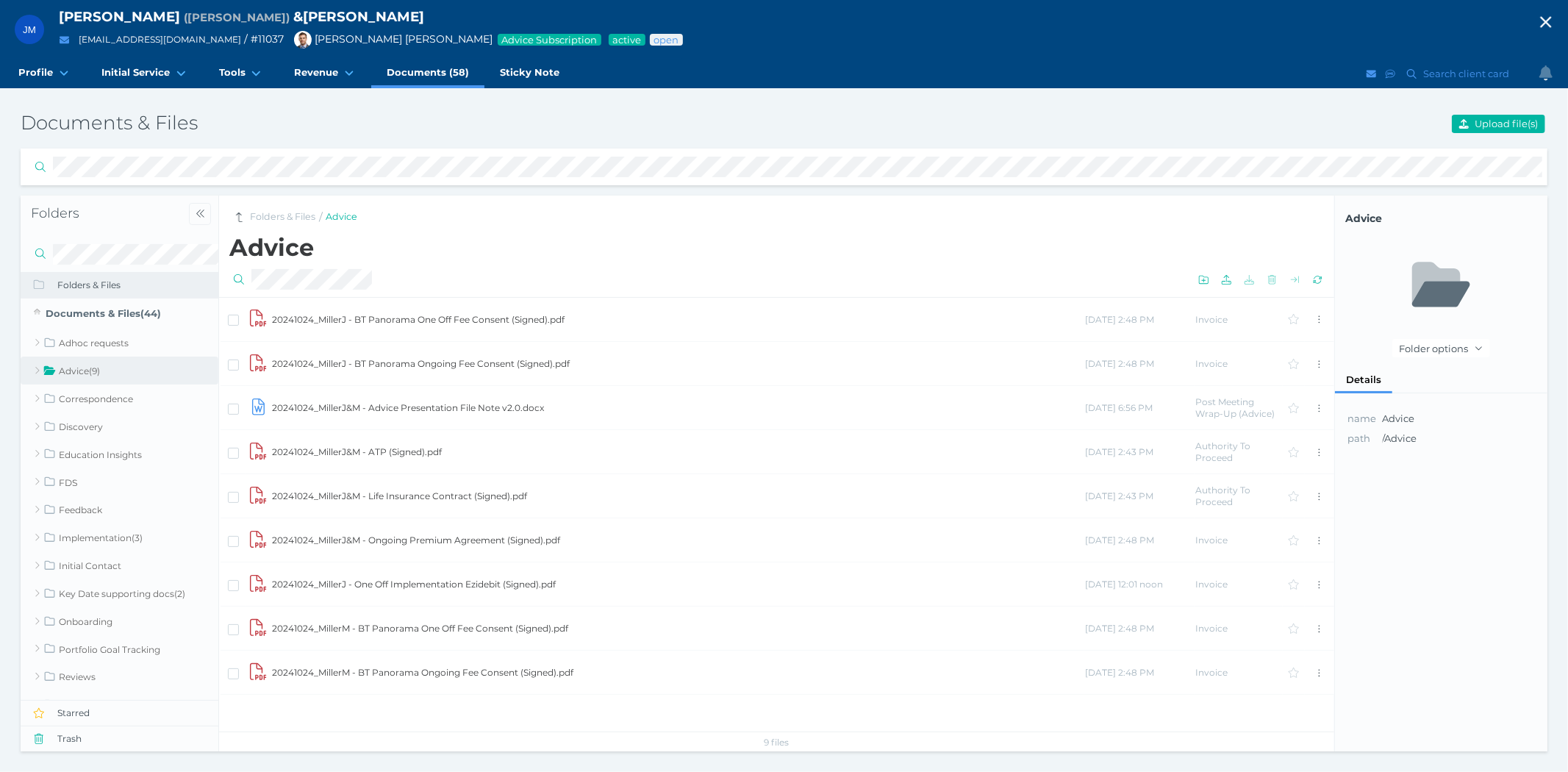
click at [368, 402] on td "20241024_MillerJ&M - Advice Presentation File Note v2.0.docx" at bounding box center [677, 407] width 813 height 44
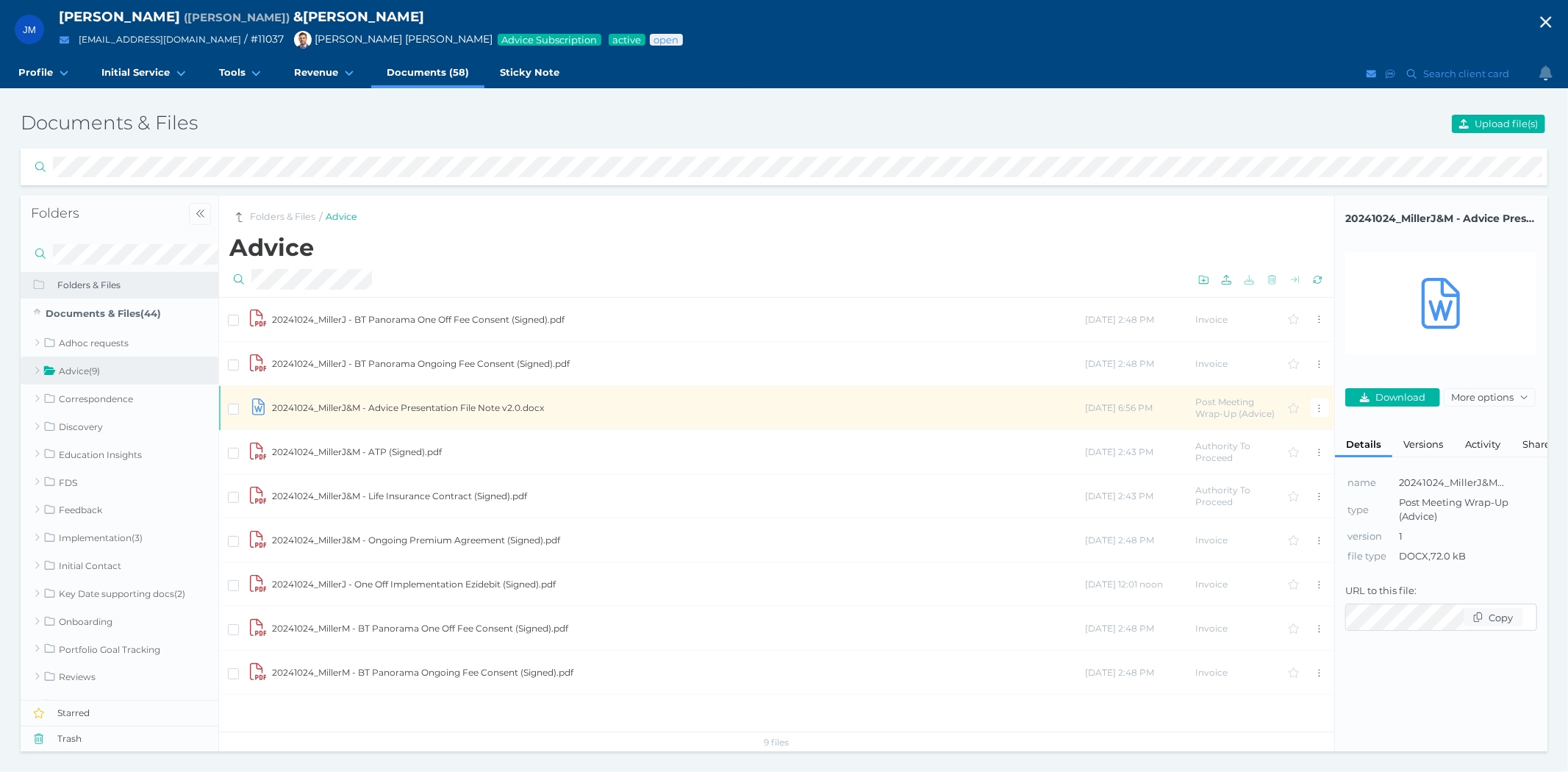
click at [368, 402] on td "20241024_MillerJ&M - Advice Presentation File Note v2.0.docx" at bounding box center [677, 407] width 813 height 44
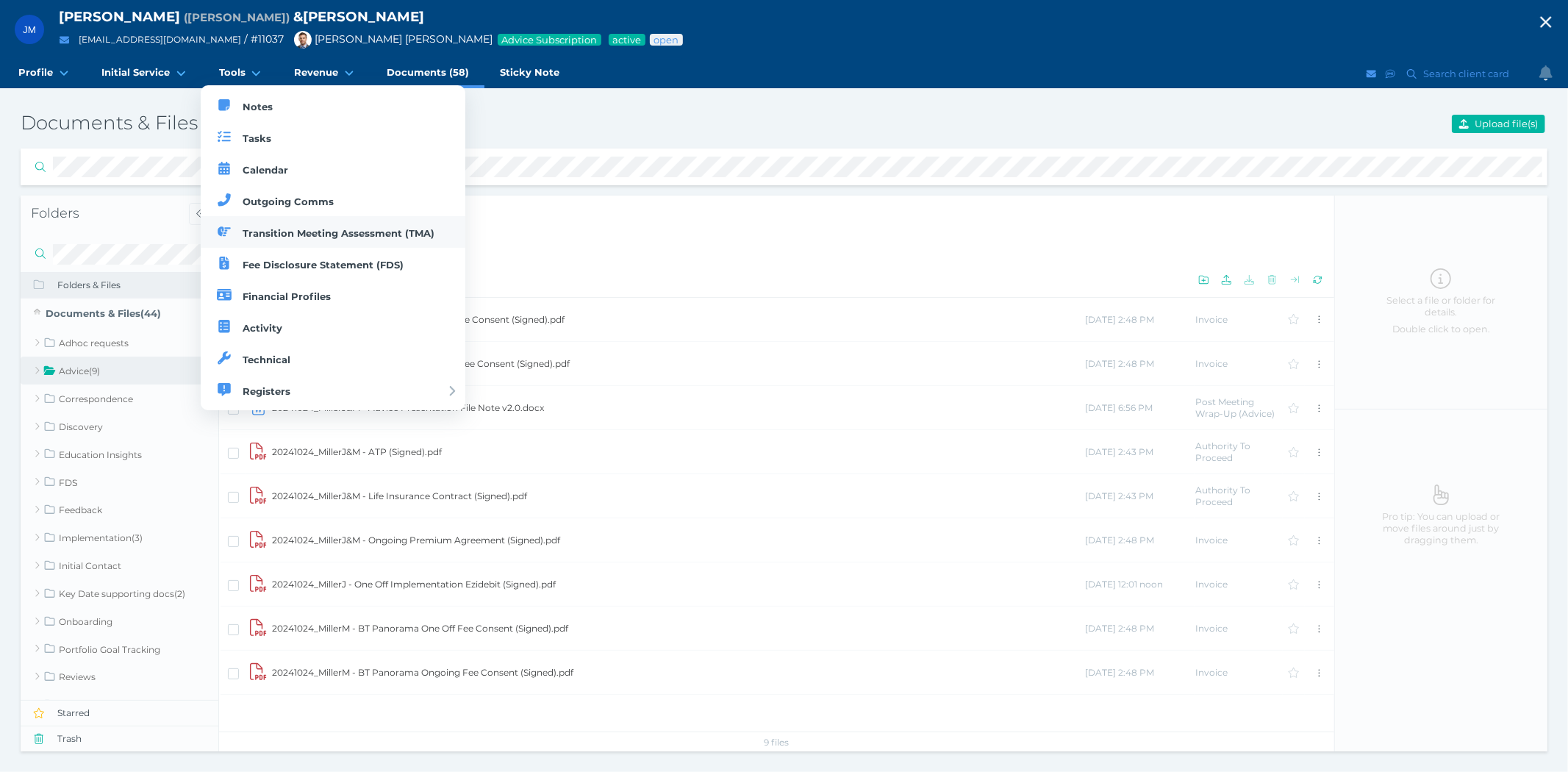
drag, startPoint x: 247, startPoint y: 97, endPoint x: 386, endPoint y: 223, distance: 187.6
click at [247, 97] on link "Notes" at bounding box center [333, 106] width 265 height 31
select select "50"
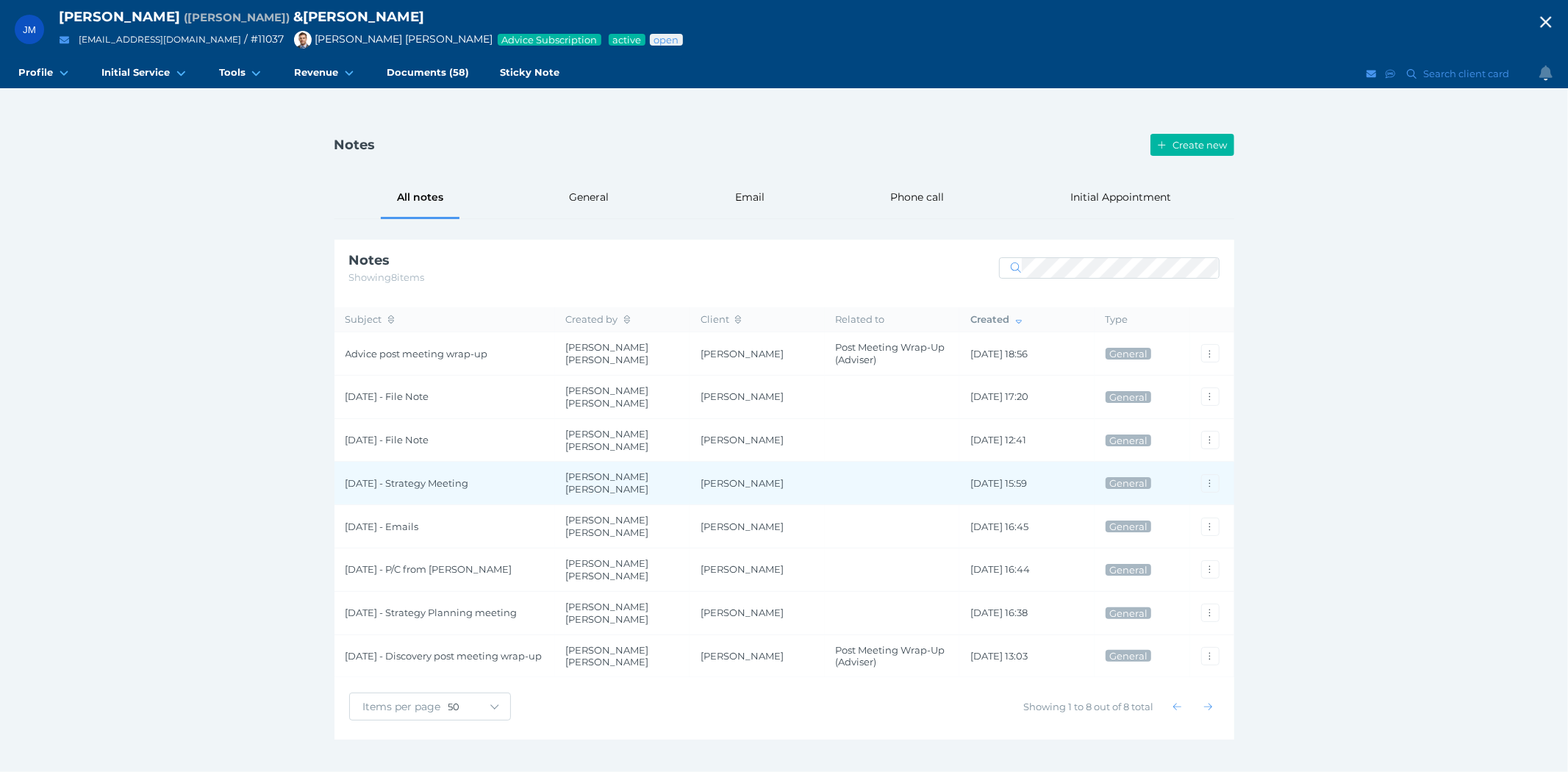
click at [394, 477] on span "[DATE] - Strategy Meeting" at bounding box center [444, 482] width 199 height 13
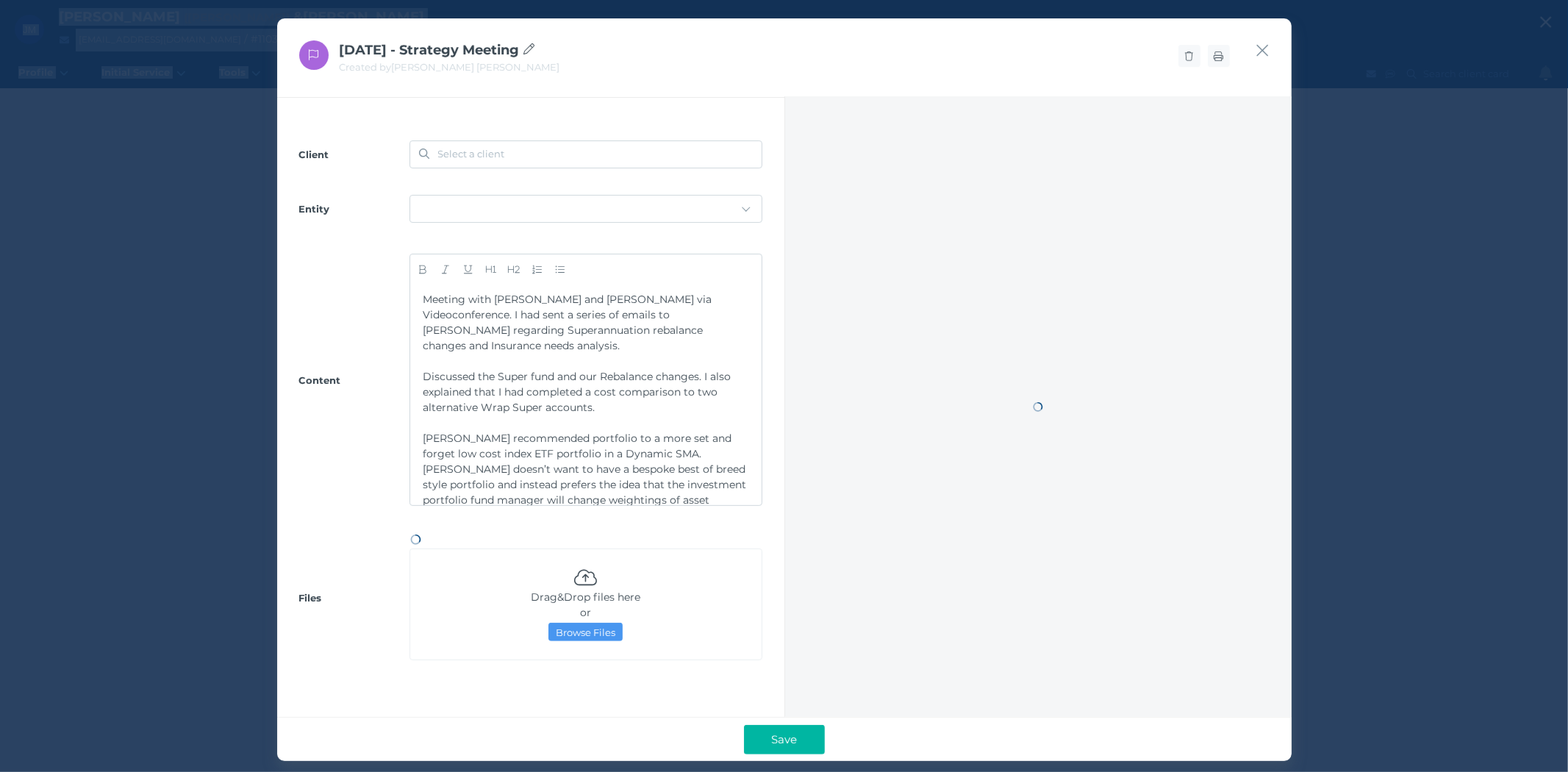
click at [394, 475] on div "[DATE] - Strategy Meeting Created by [PERSON_NAME] [PERSON_NAME] Client Select …" at bounding box center [784, 386] width 1568 height 772
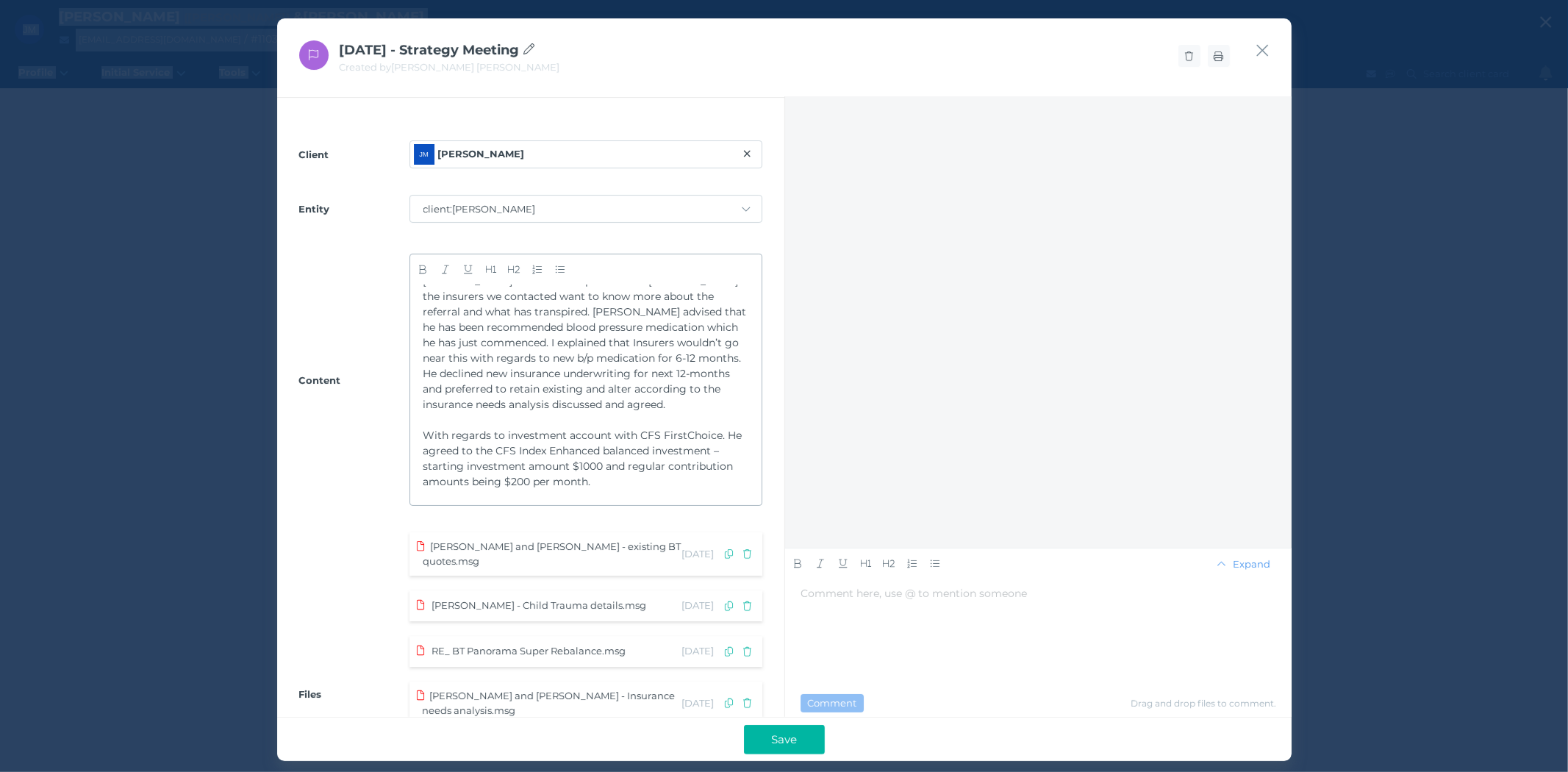
scroll to position [1268, 0]
click at [1219, 57] on icon at bounding box center [1219, 57] width 10 height 10
click at [1261, 49] on icon "button" at bounding box center [1263, 51] width 12 height 12
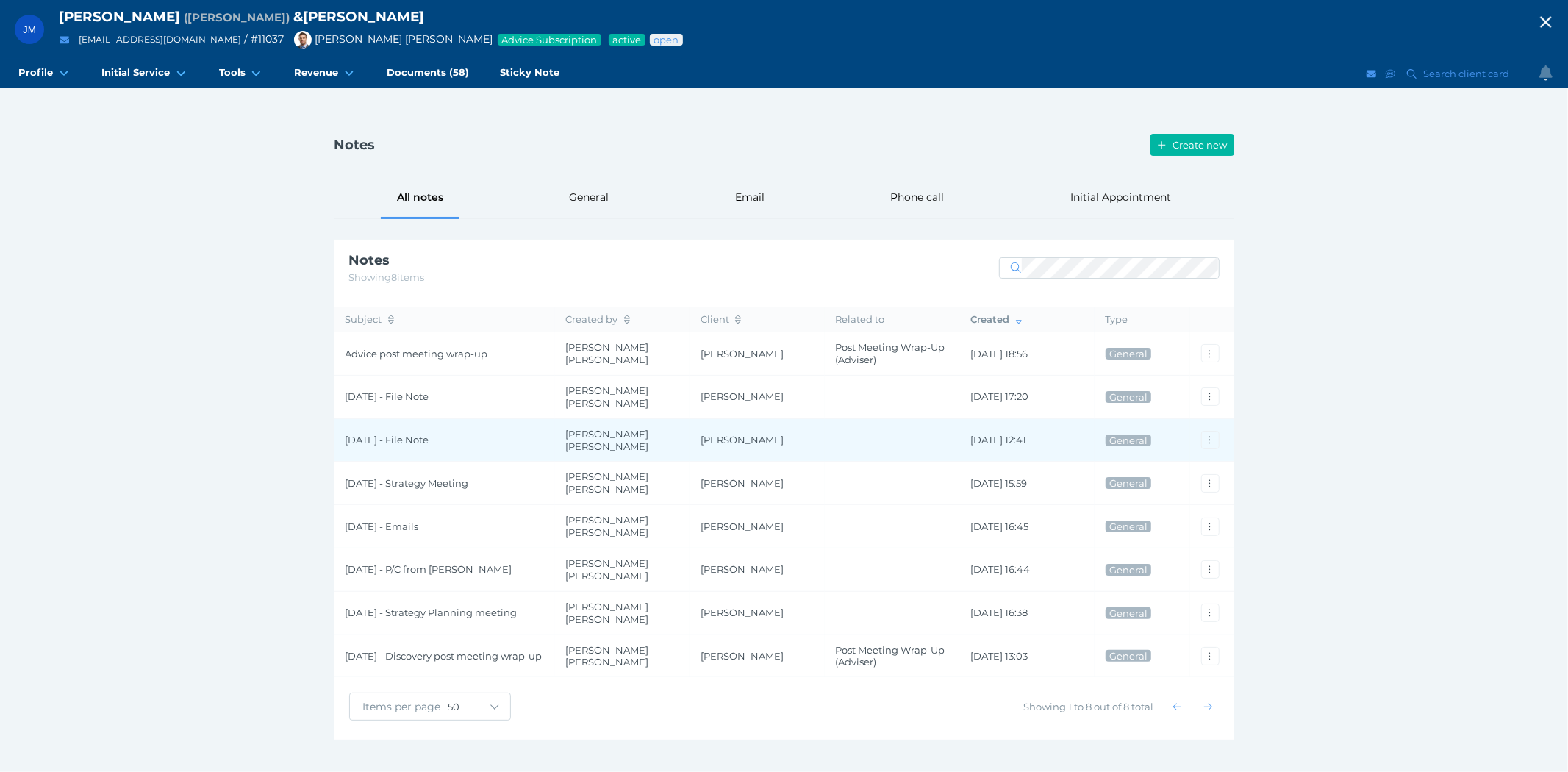
click at [391, 436] on span "[DATE] - File Note" at bounding box center [444, 439] width 199 height 13
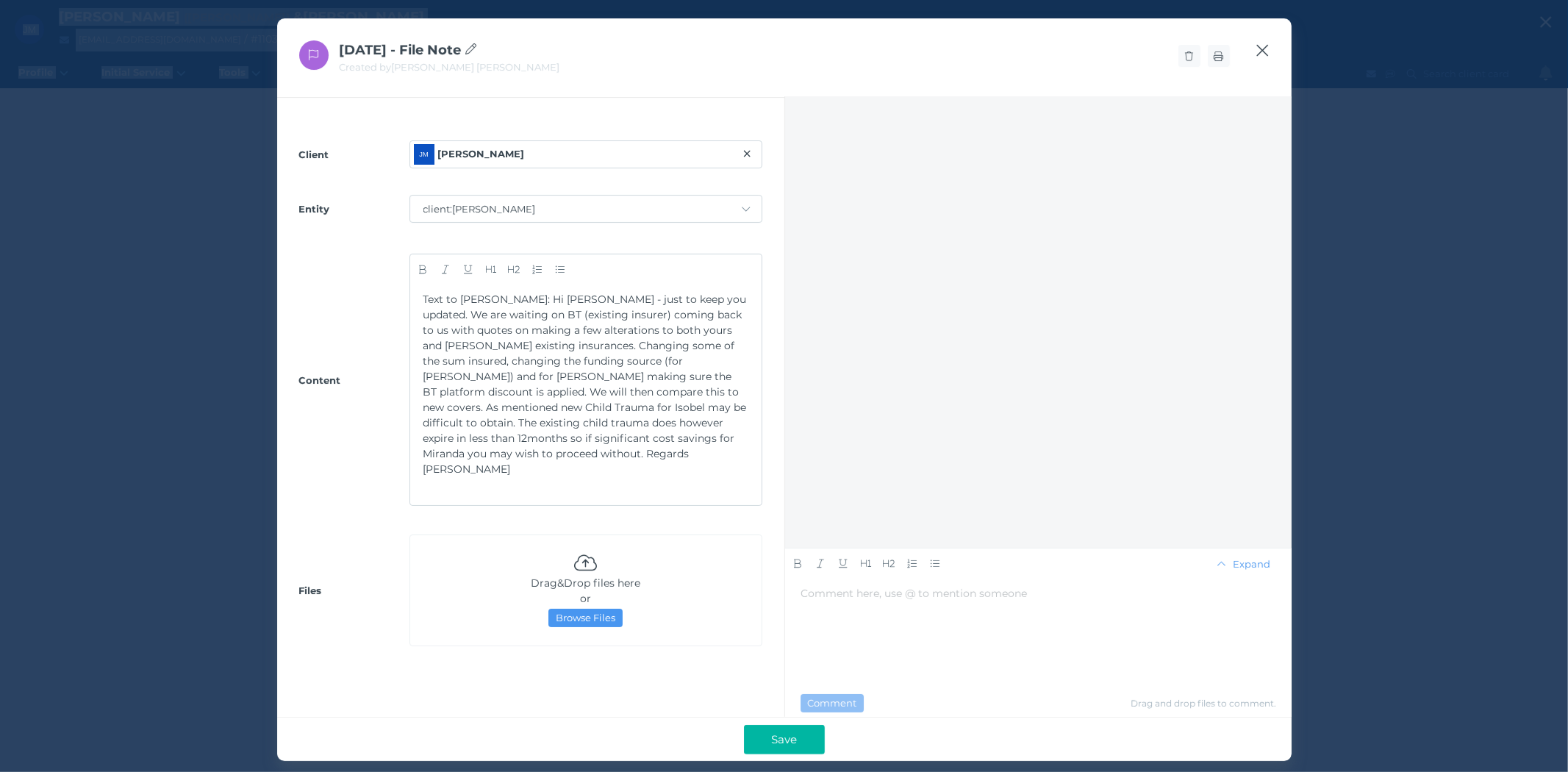
click at [1265, 52] on icon "button" at bounding box center [1263, 50] width 14 height 19
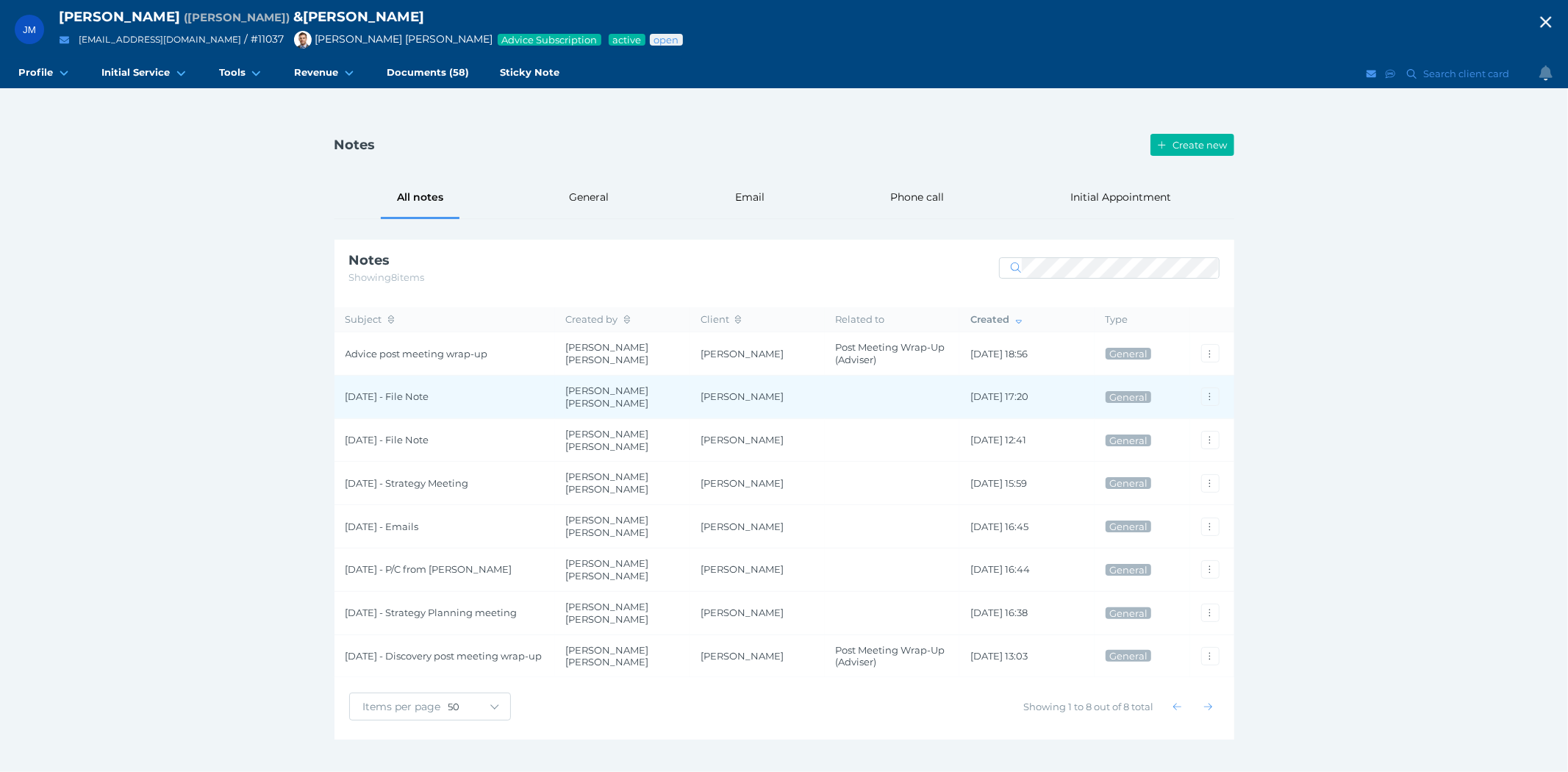
click at [397, 393] on span "[DATE] - File Note" at bounding box center [444, 396] width 199 height 13
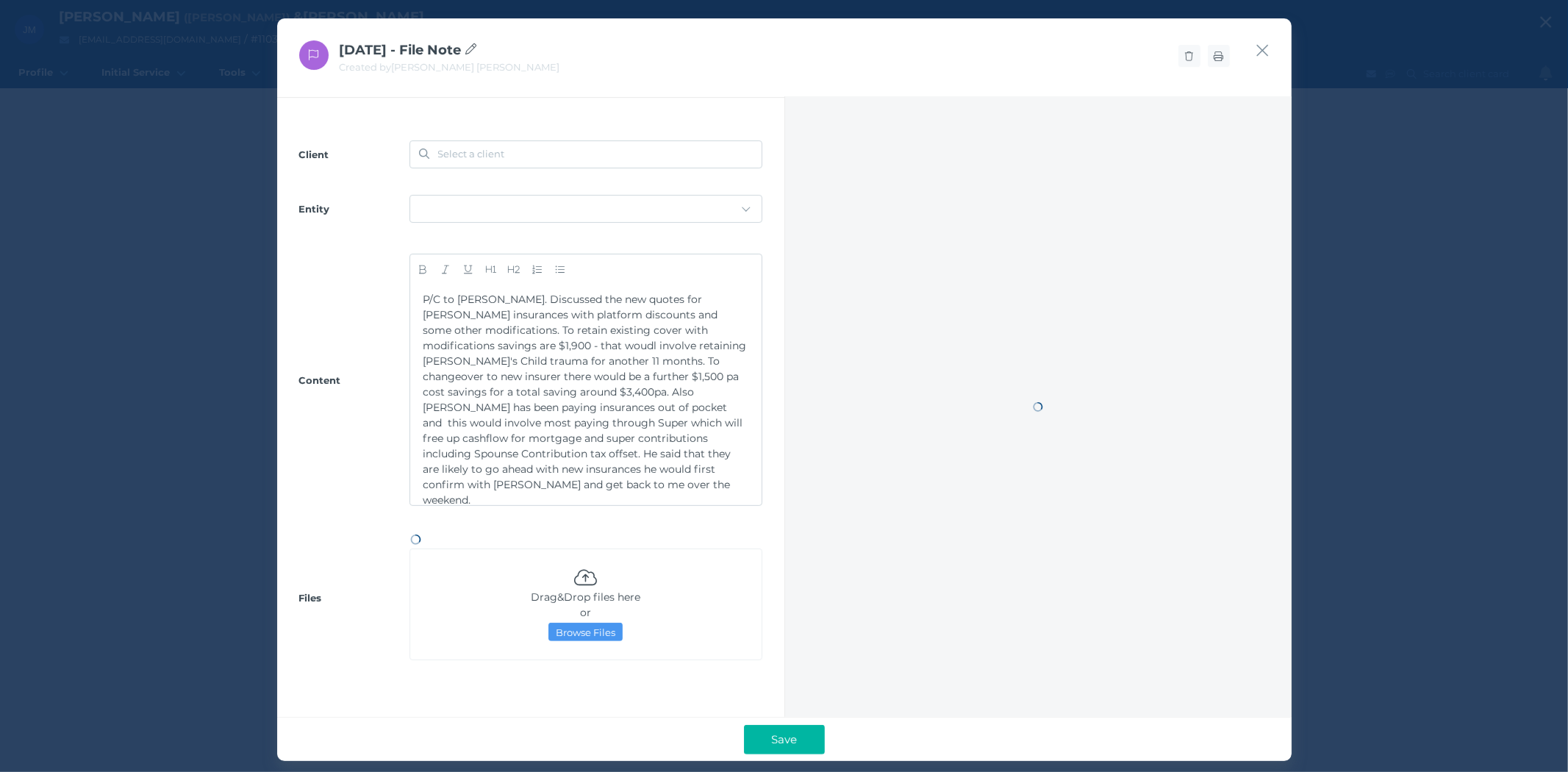
click at [397, 393] on div "[DATE] - File Note Created by [PERSON_NAME] [PERSON_NAME] Client Select a clien…" at bounding box center [784, 386] width 1568 height 772
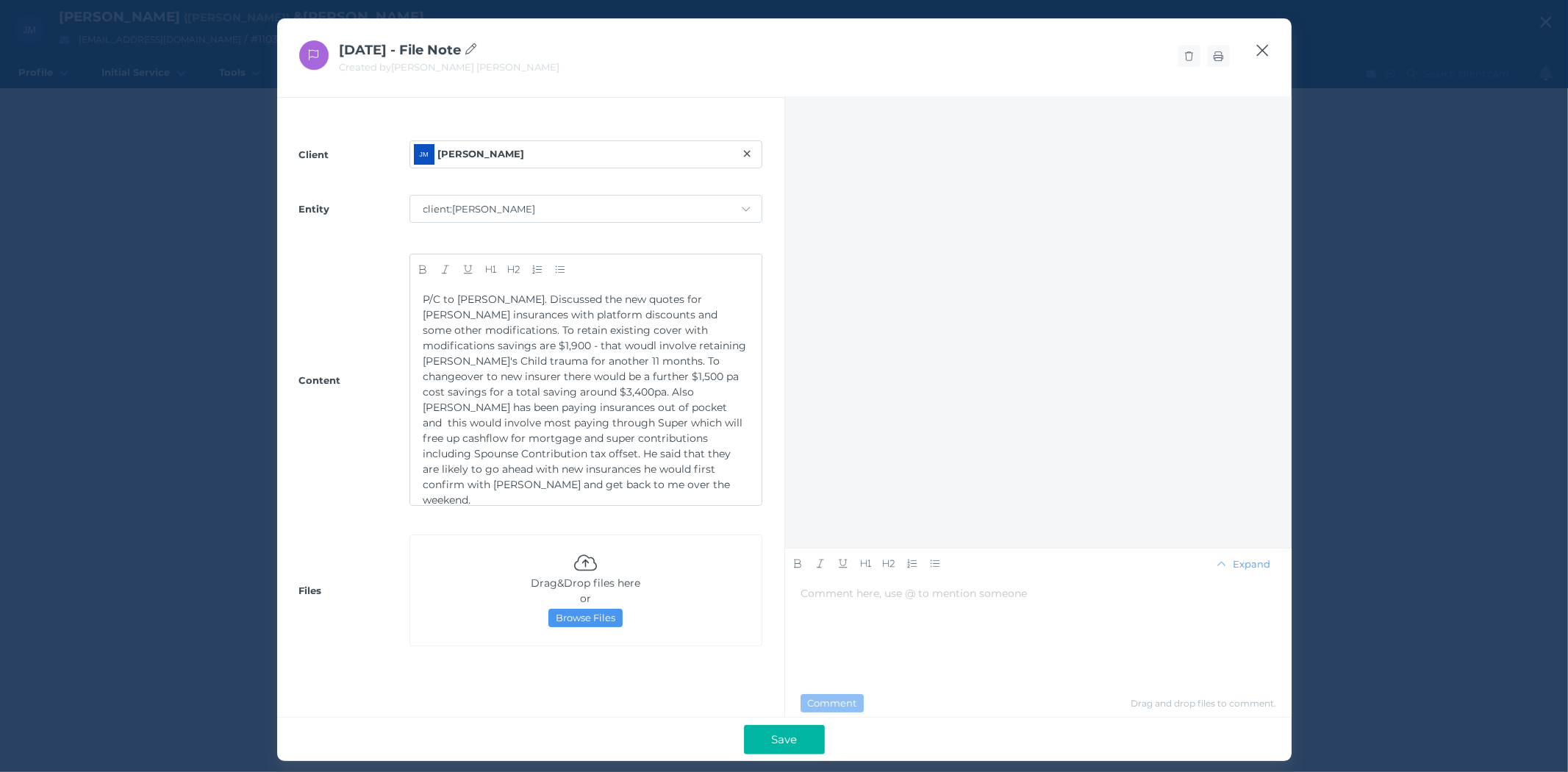
click at [1267, 49] on icon "button" at bounding box center [1263, 50] width 14 height 19
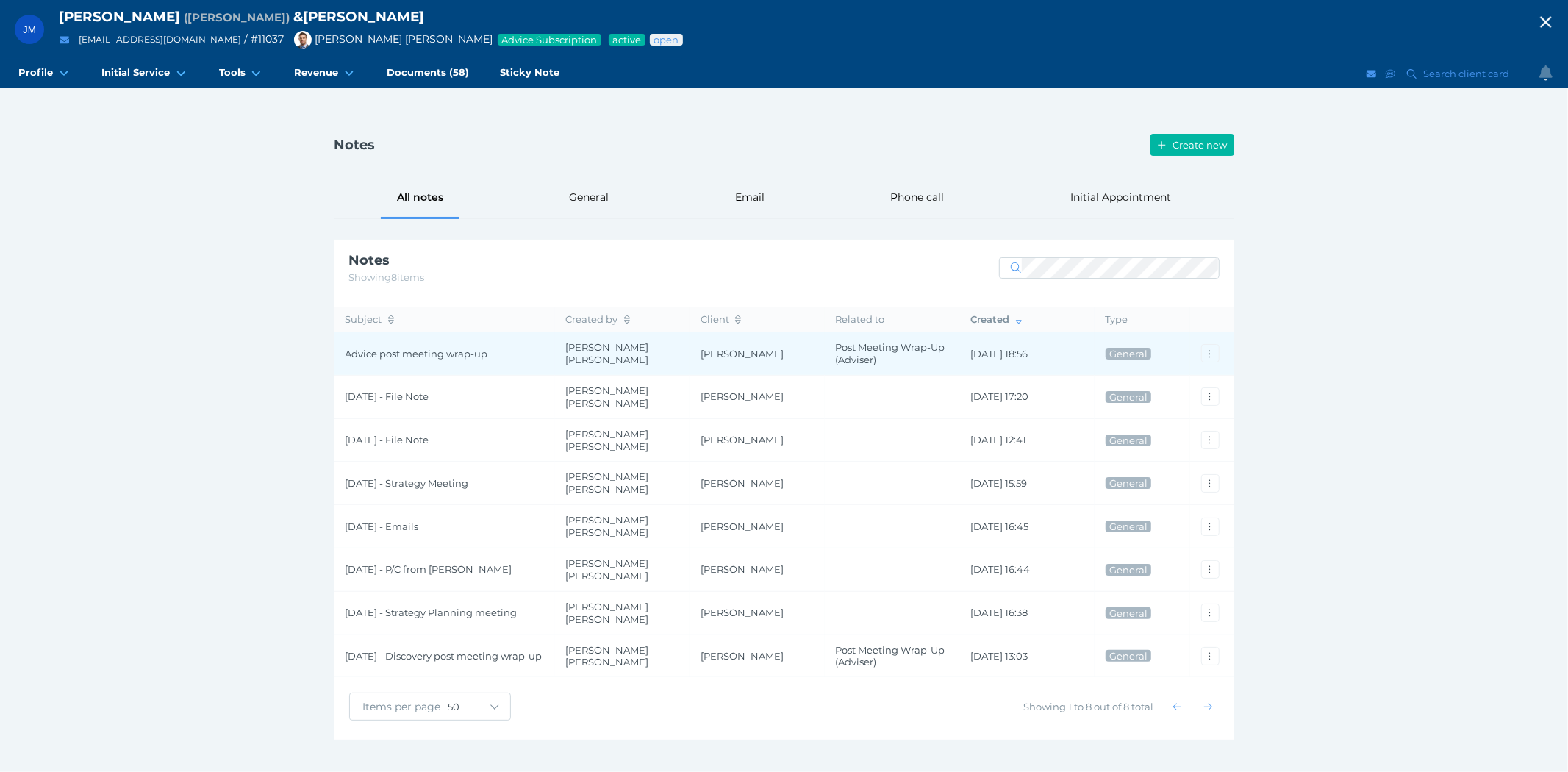
click at [398, 347] on span "Advice post meeting wrap-up" at bounding box center [444, 353] width 199 height 13
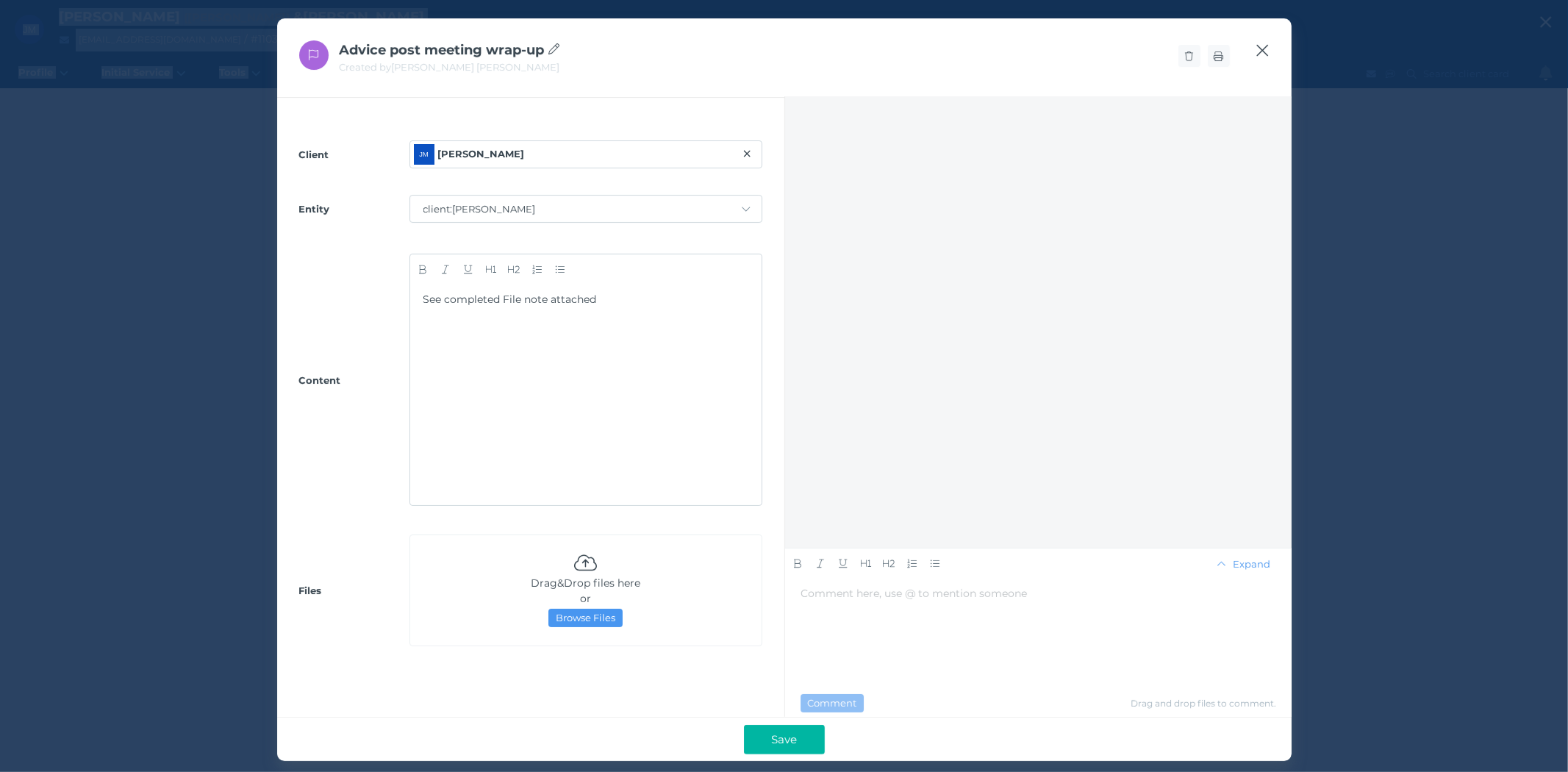
click at [1258, 50] on icon "button" at bounding box center [1263, 50] width 14 height 19
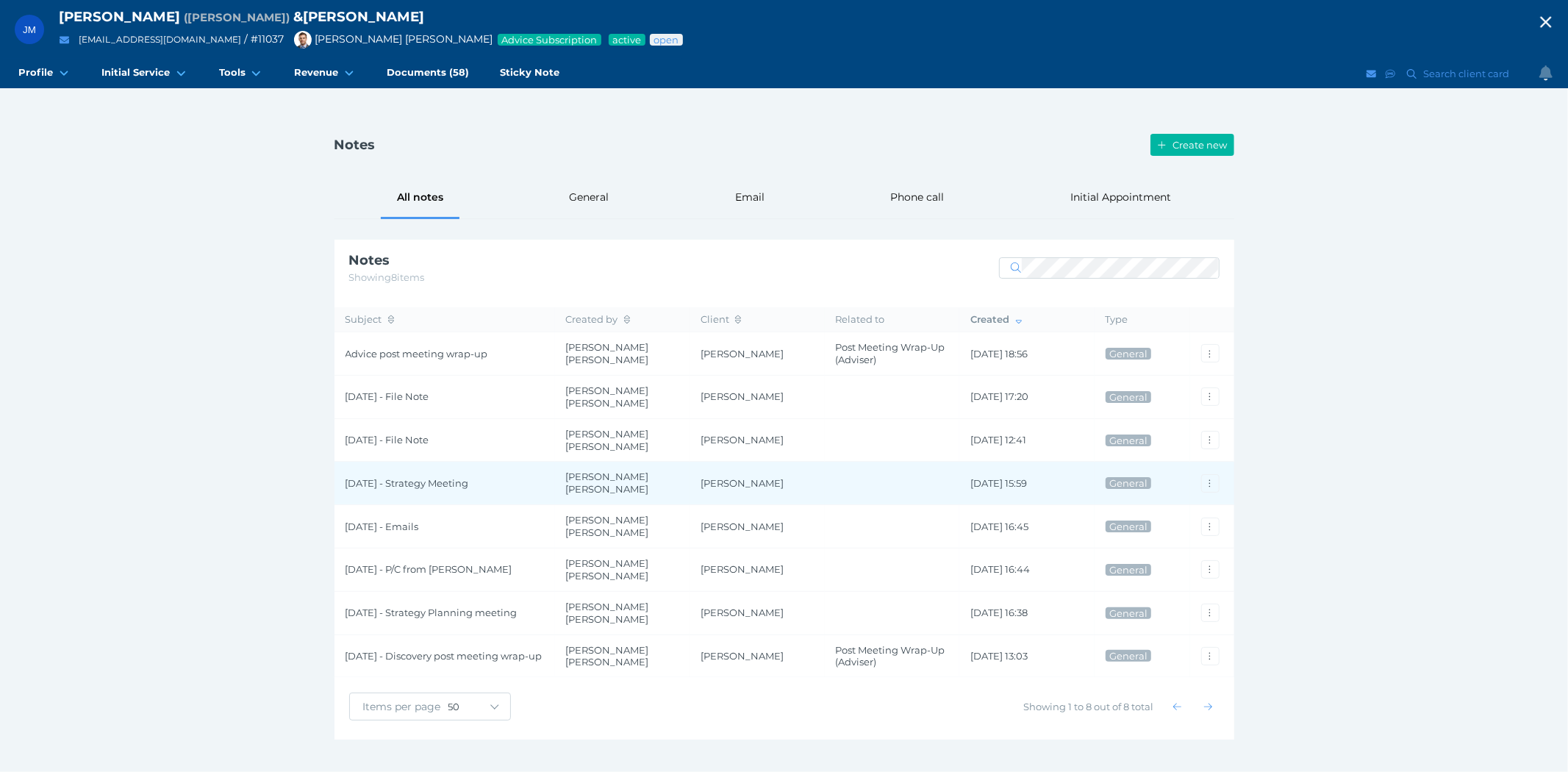
click at [409, 479] on span "[DATE] - Strategy Meeting" at bounding box center [444, 482] width 199 height 13
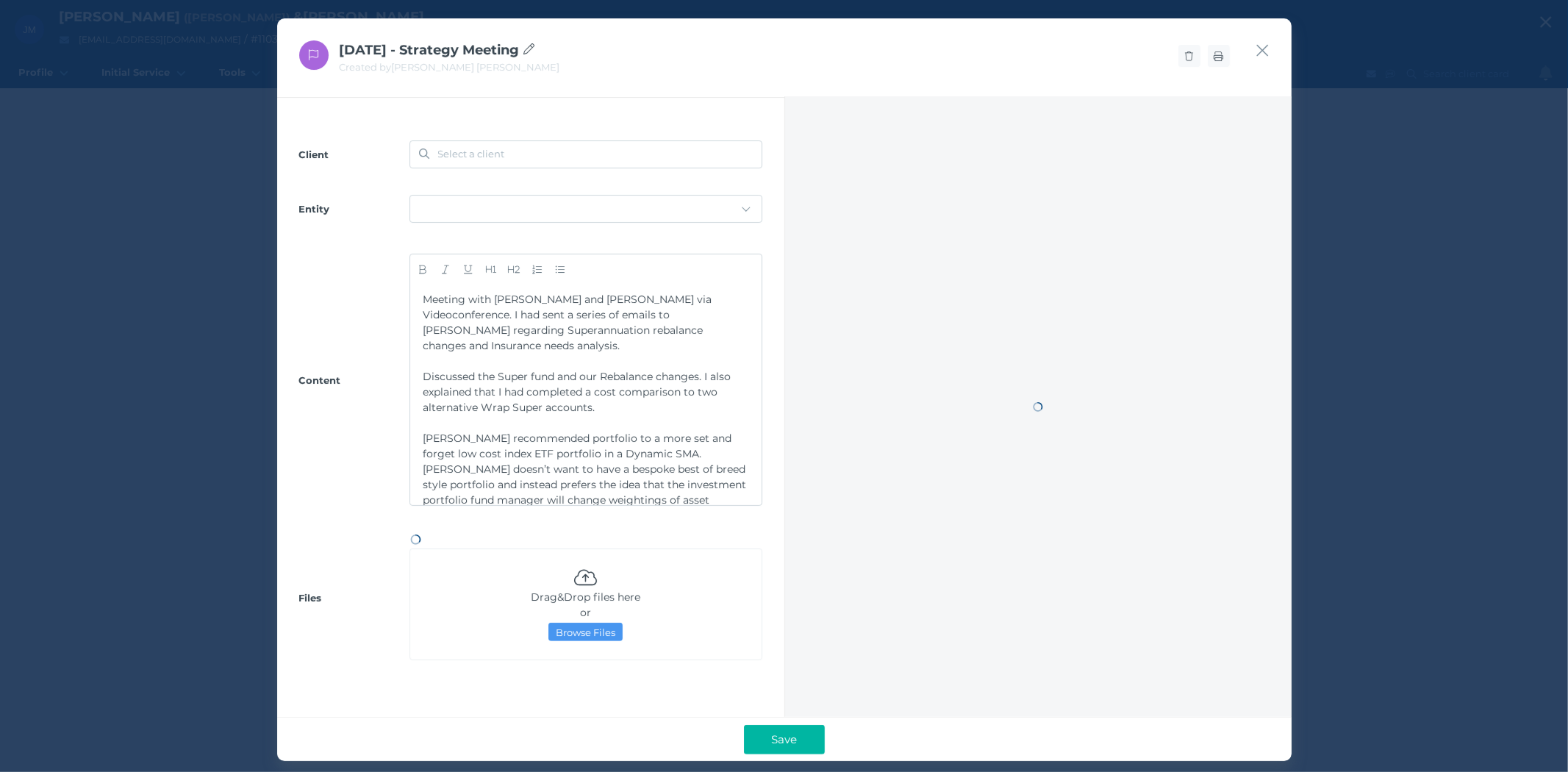
click at [409, 479] on div "[DATE] - Strategy Meeting Created by [PERSON_NAME] [PERSON_NAME] Client Select …" at bounding box center [784, 386] width 1568 height 772
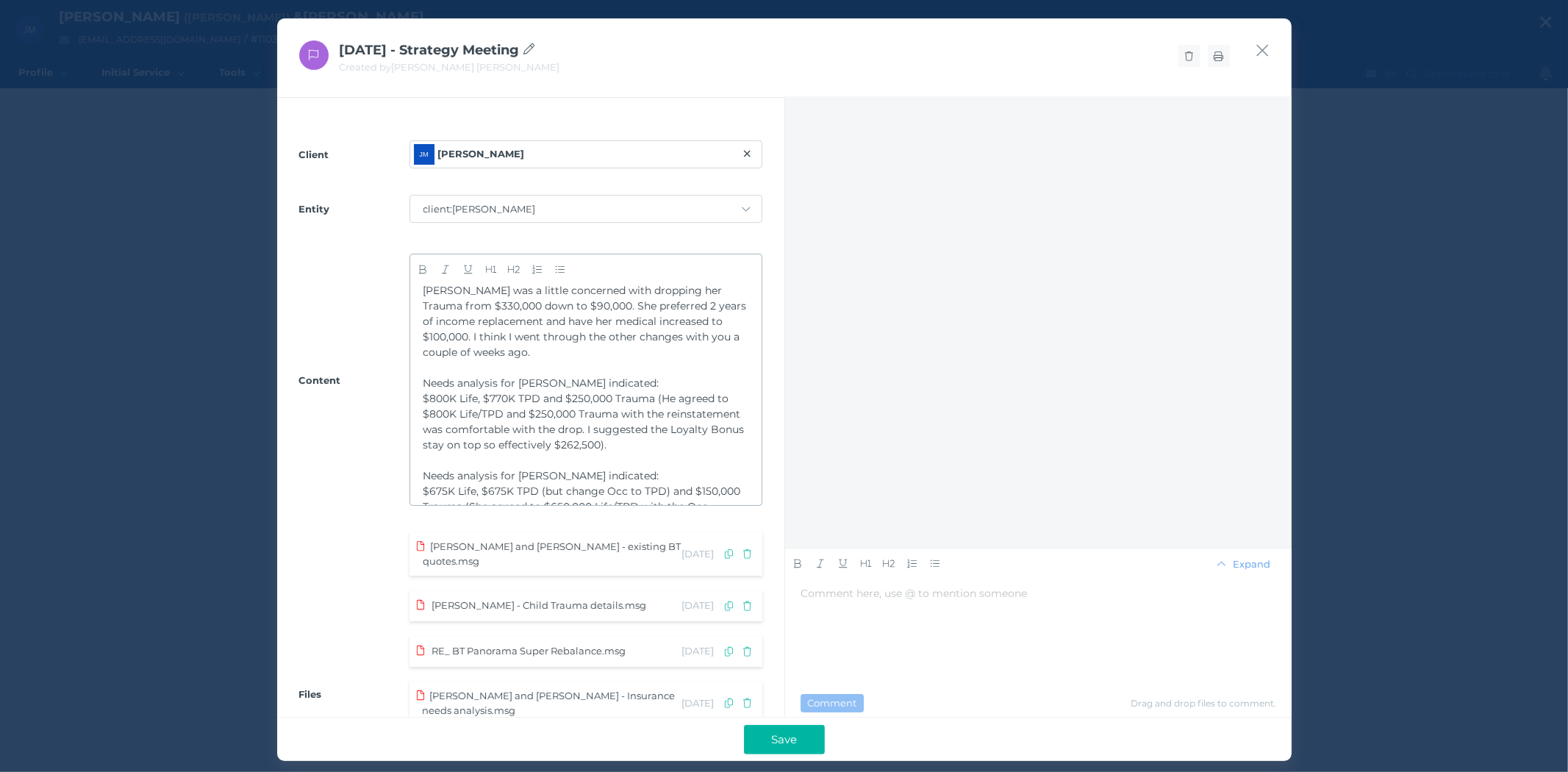
scroll to position [533, 0]
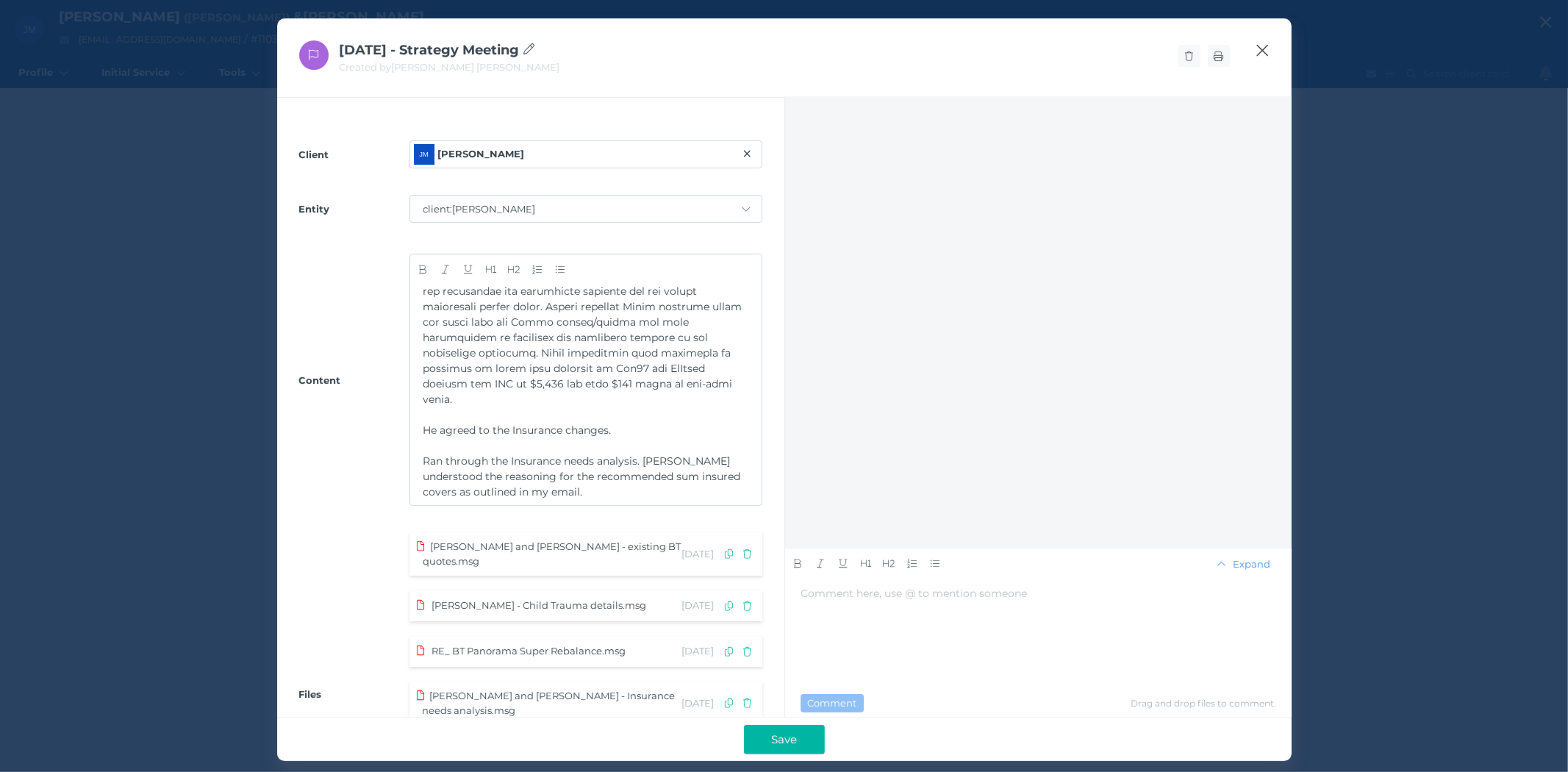
click at [1266, 49] on icon "button" at bounding box center [1263, 50] width 14 height 19
